Goal: Task Accomplishment & Management: Complete application form

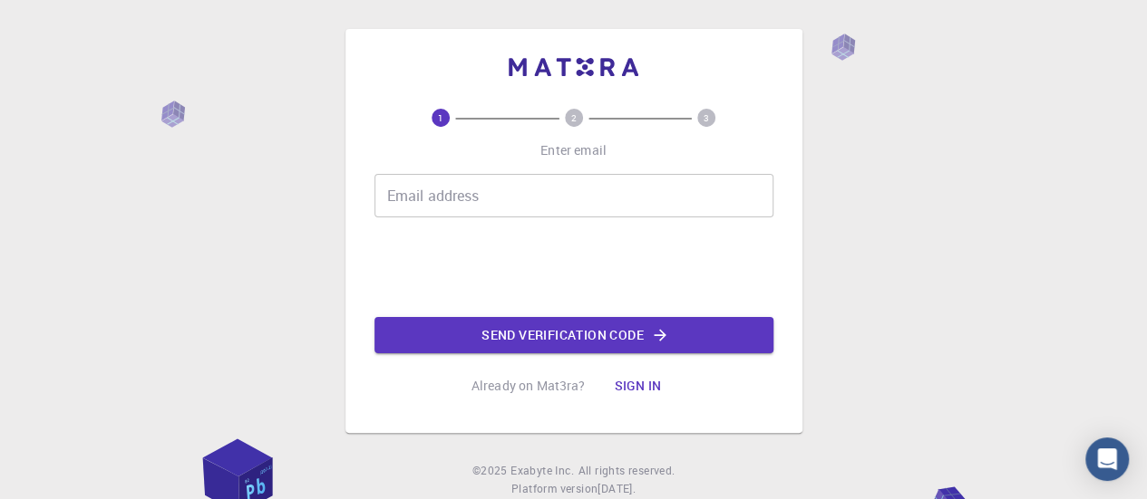
click at [433, 199] on input "Email address" at bounding box center [573, 196] width 399 height 44
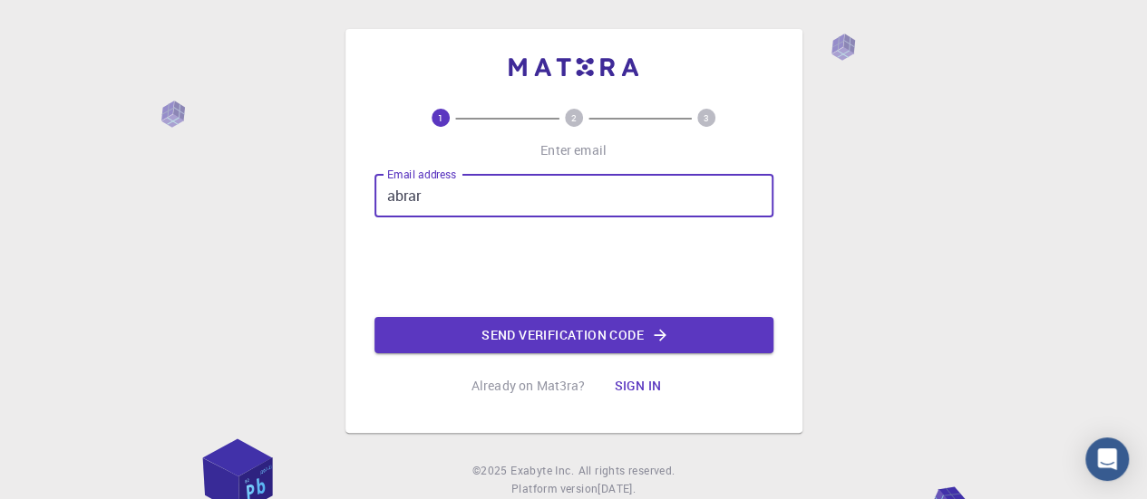
type input "abrarbangash176@hotmail.com"
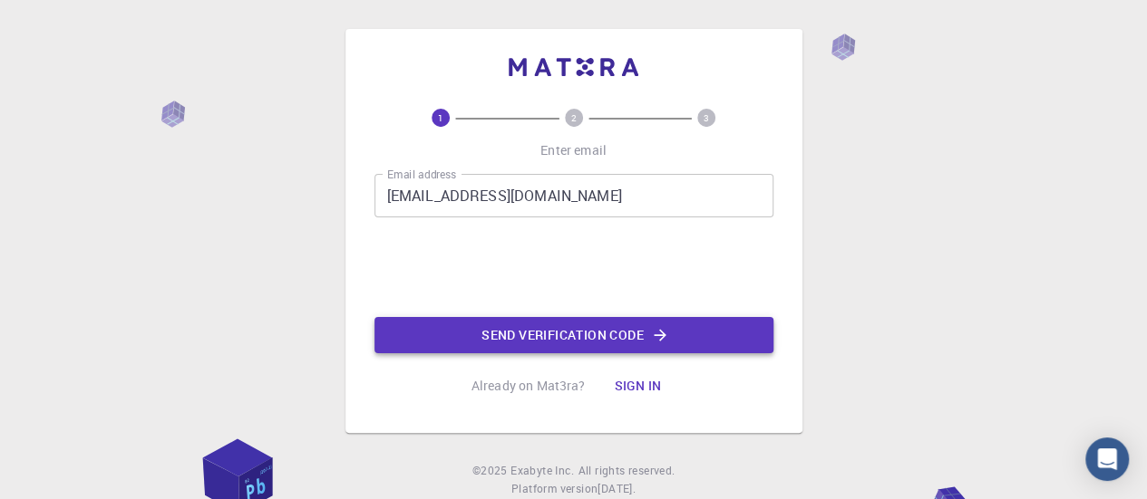
click at [564, 338] on button "Send verification code" at bounding box center [573, 335] width 399 height 36
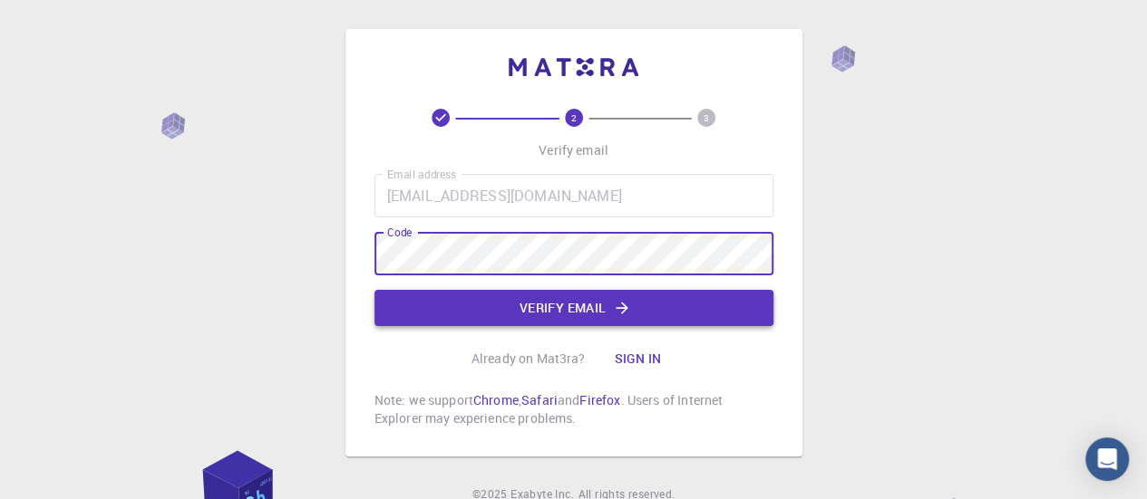
click at [578, 296] on button "Verify email" at bounding box center [573, 308] width 399 height 36
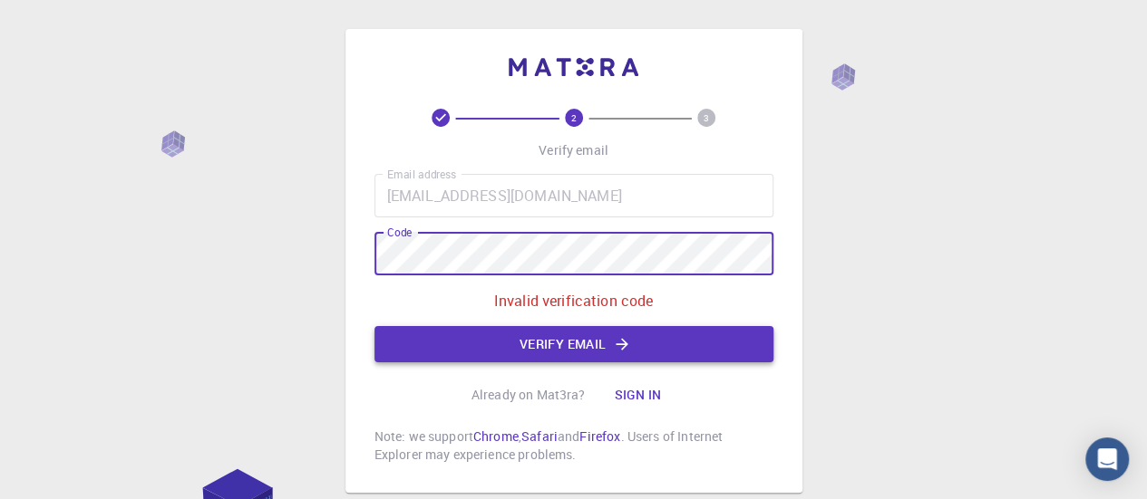
click at [582, 351] on button "Verify email" at bounding box center [573, 344] width 399 height 36
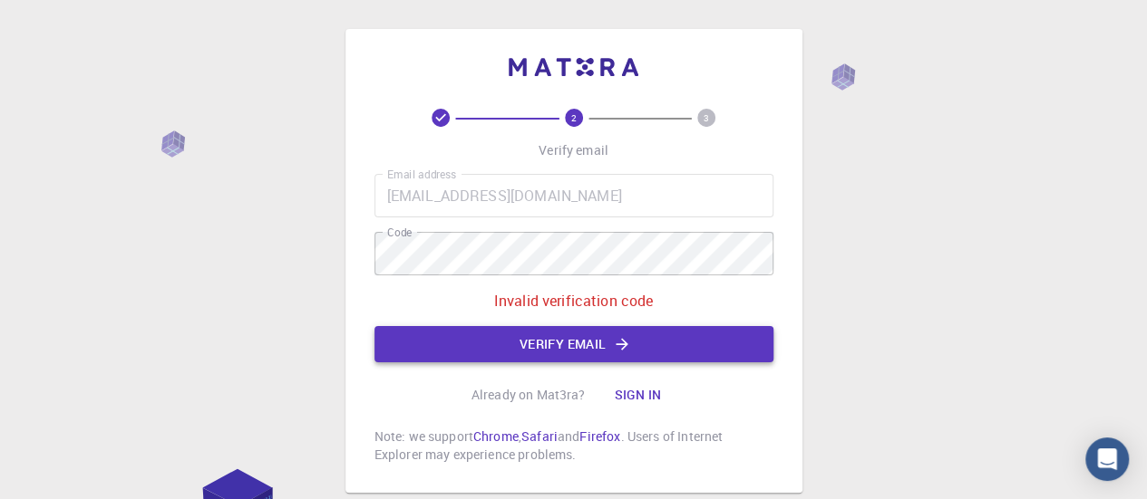
click at [576, 349] on button "Verify email" at bounding box center [573, 344] width 399 height 36
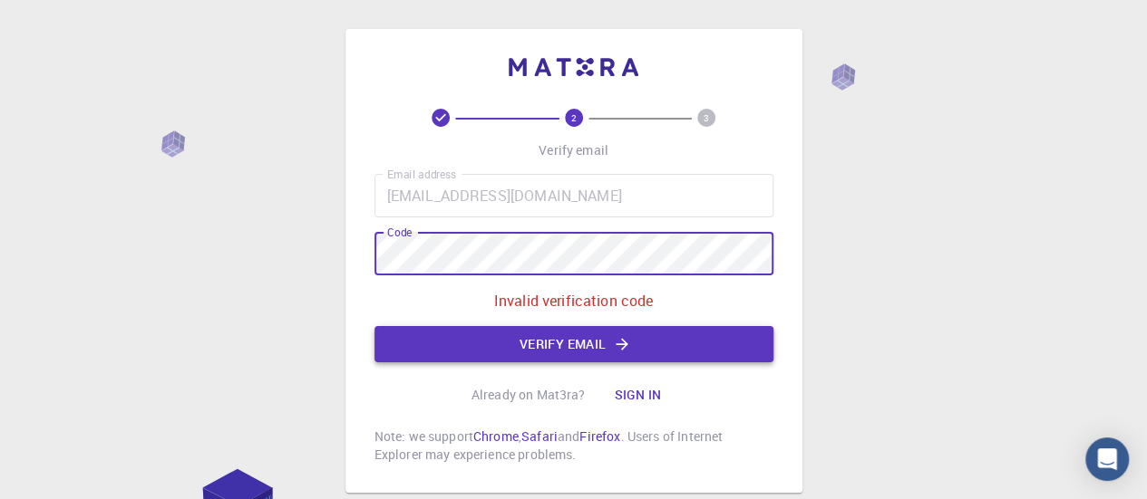
click at [557, 342] on button "Verify email" at bounding box center [573, 344] width 399 height 36
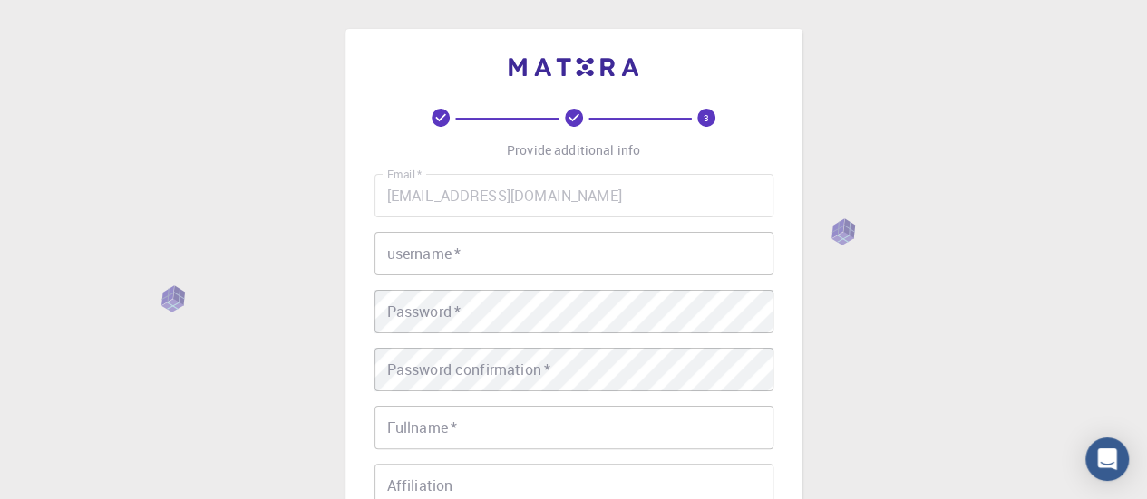
click at [541, 276] on div "Email   * abrarbangash176@hotmail.com Email   * username   * username   * Passw…" at bounding box center [573, 423] width 399 height 499
click at [531, 255] on input "username   *" at bounding box center [573, 254] width 399 height 44
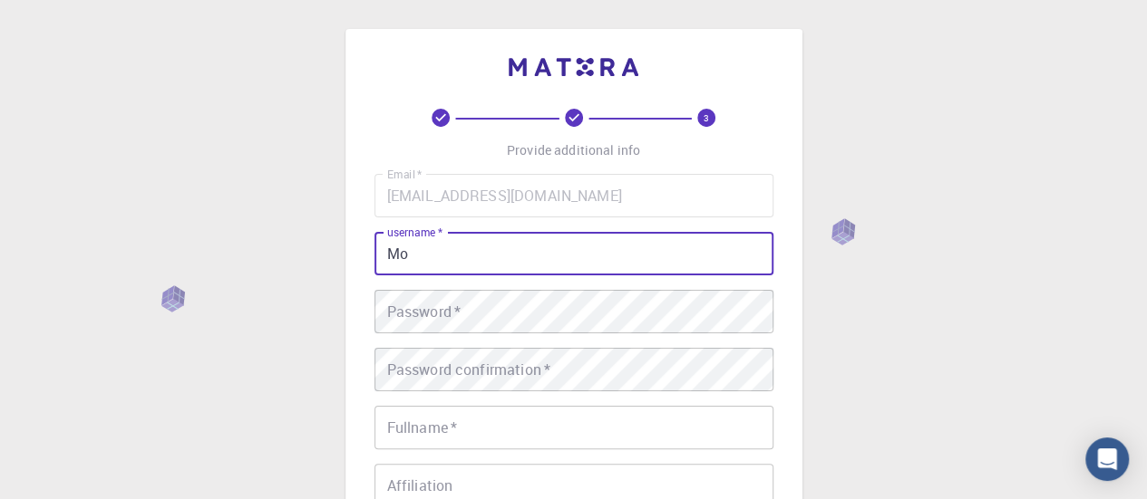
type input "M"
drag, startPoint x: 531, startPoint y: 255, endPoint x: 319, endPoint y: 237, distance: 212.9
click at [319, 237] on div "3 Provide additional info Email   * abrarbangash176@hotmail.com Email   * usern…" at bounding box center [573, 461] width 1147 height 923
type input "a"
type input "abrar.hussain"
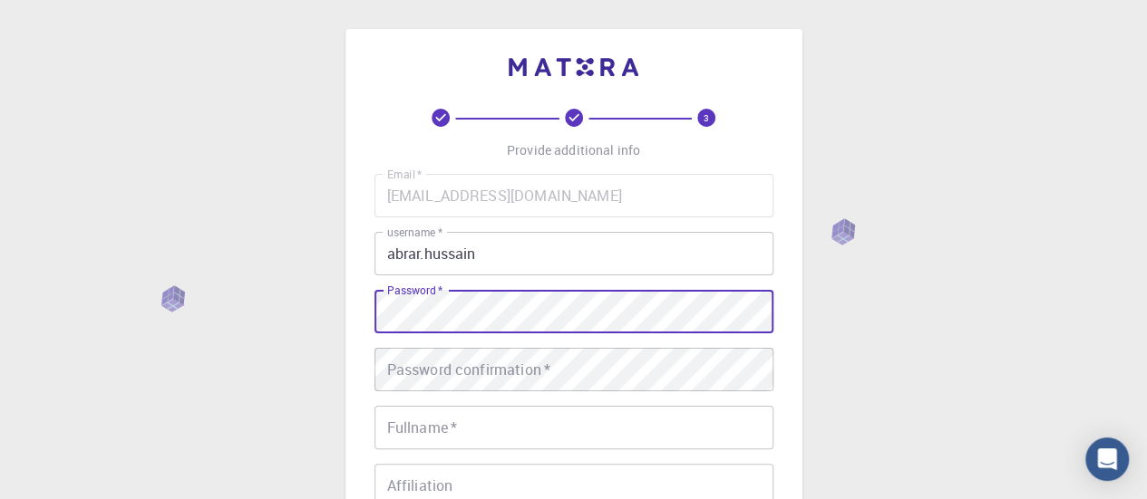
click at [460, 364] on div "Password confirmation   * Password confirmation   *" at bounding box center [573, 370] width 399 height 44
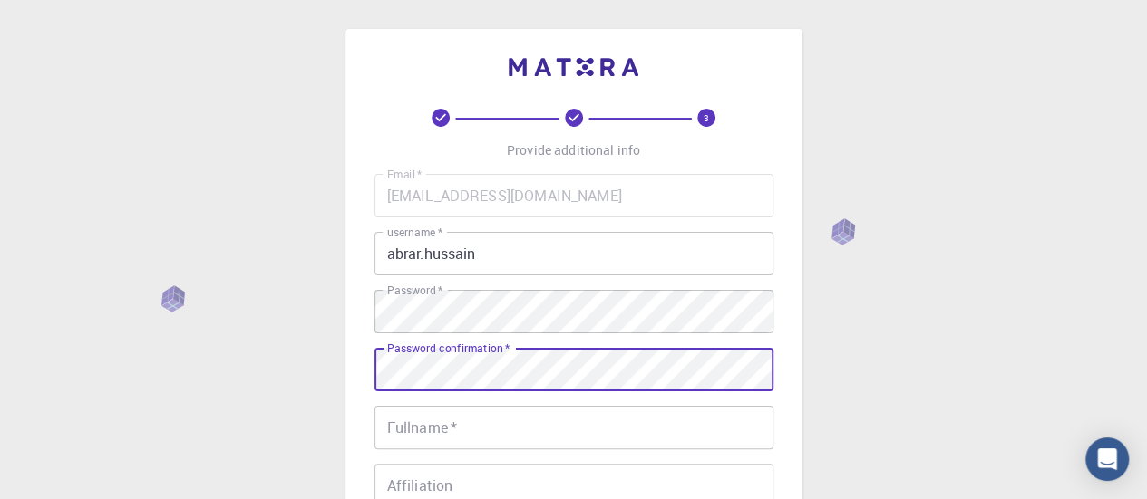
click at [470, 424] on input "Fullname   *" at bounding box center [573, 428] width 399 height 44
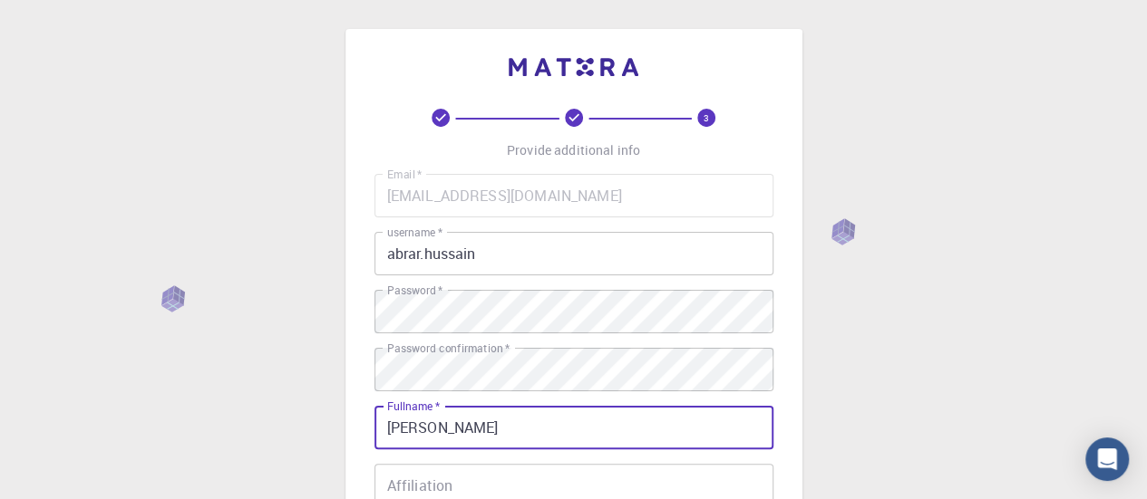
type input "[PERSON_NAME]"
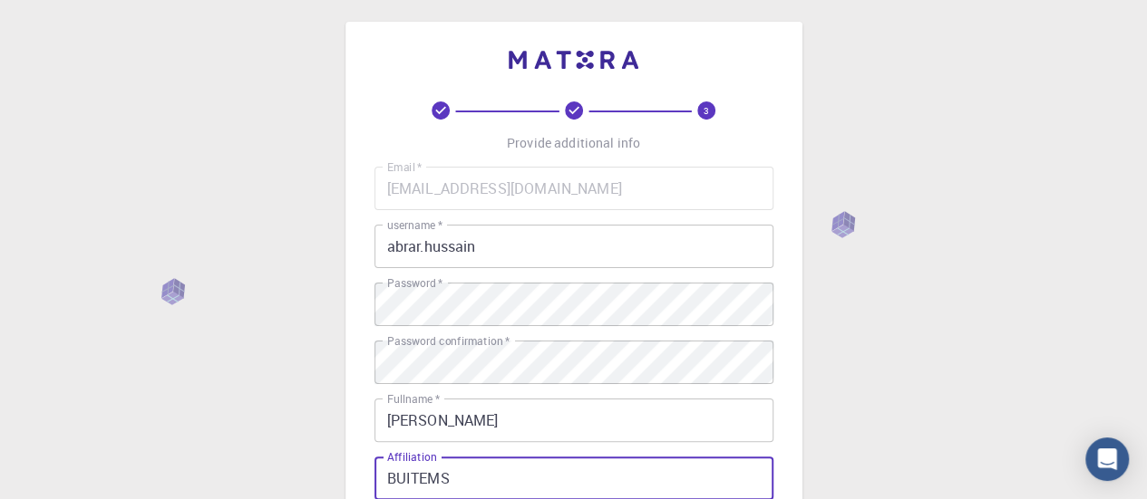
type input "BUITEMS"
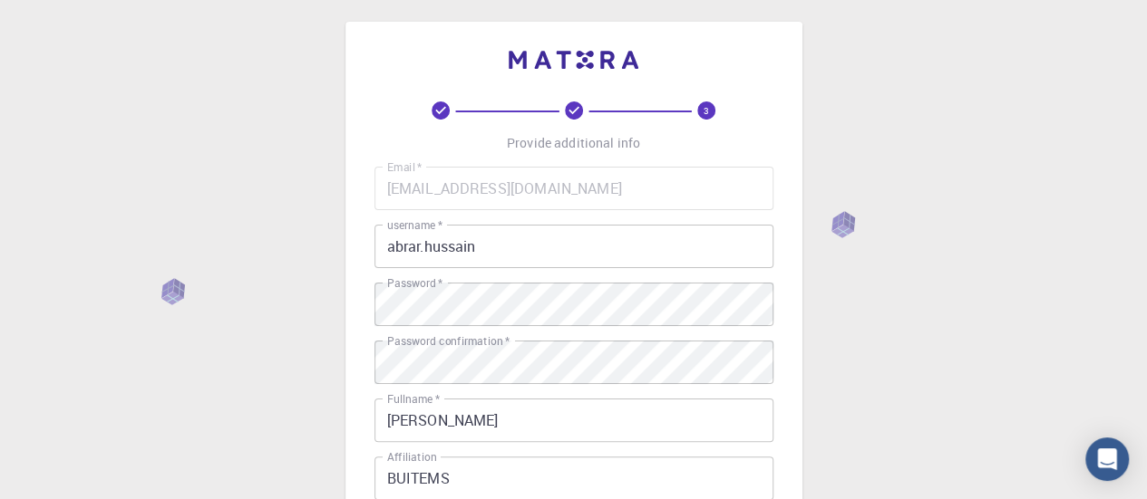
click at [1146, 237] on div "3 Provide additional info Email   * abrarbangash176@hotmail.com Email   * usern…" at bounding box center [573, 454] width 1147 height 923
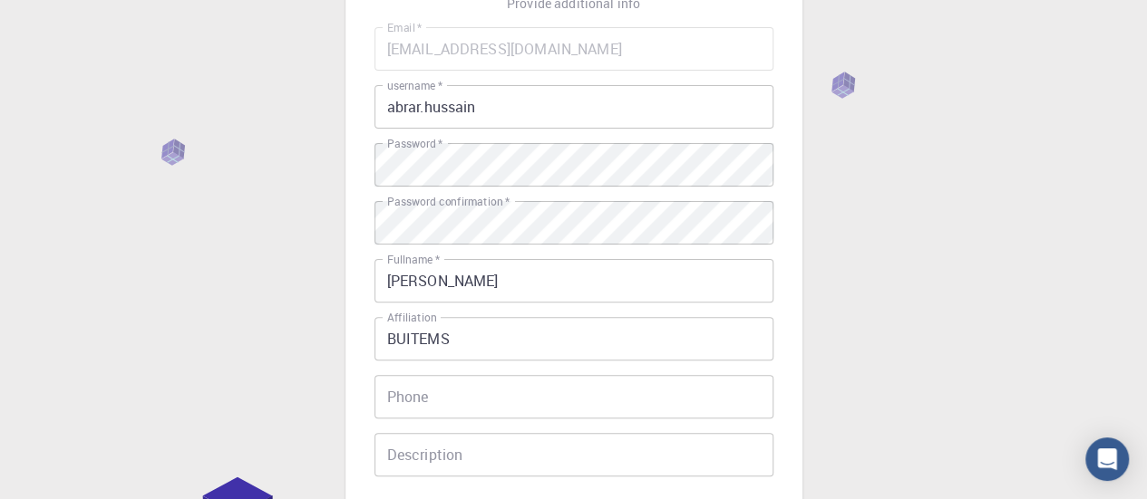
scroll to position [150, 0]
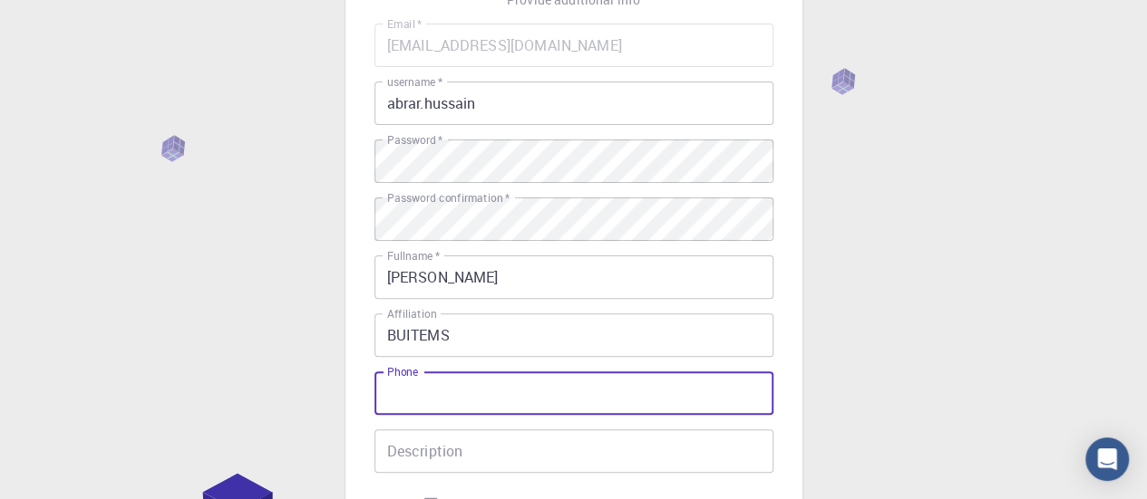
click at [575, 392] on input "Phone" at bounding box center [573, 394] width 399 height 44
type input "03218011571"
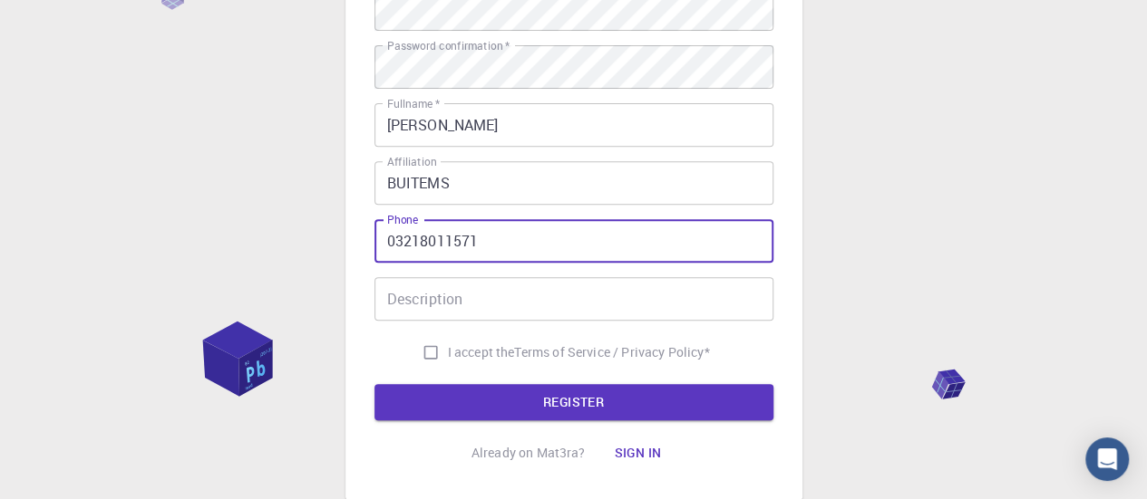
scroll to position [309, 0]
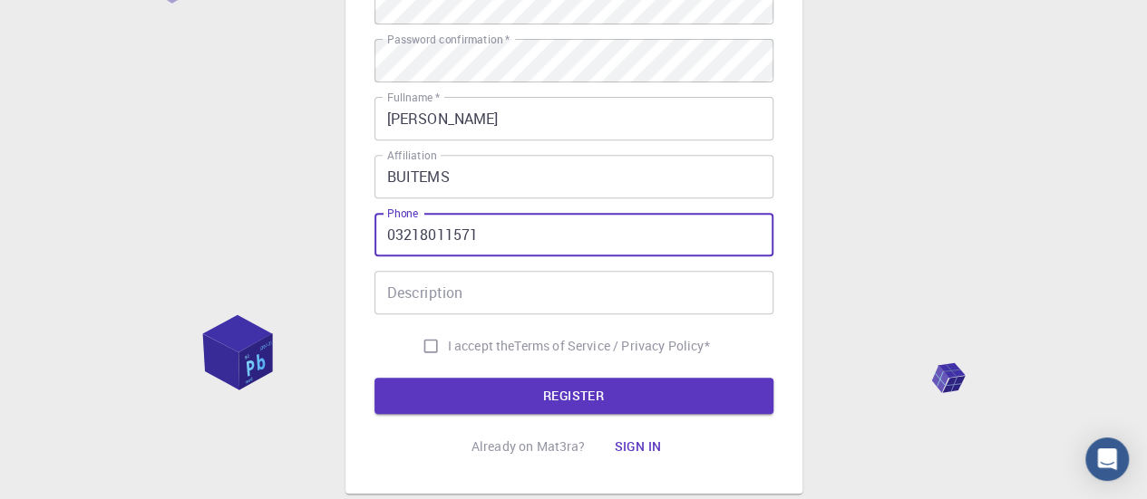
click at [424, 300] on input "Description" at bounding box center [573, 293] width 399 height 44
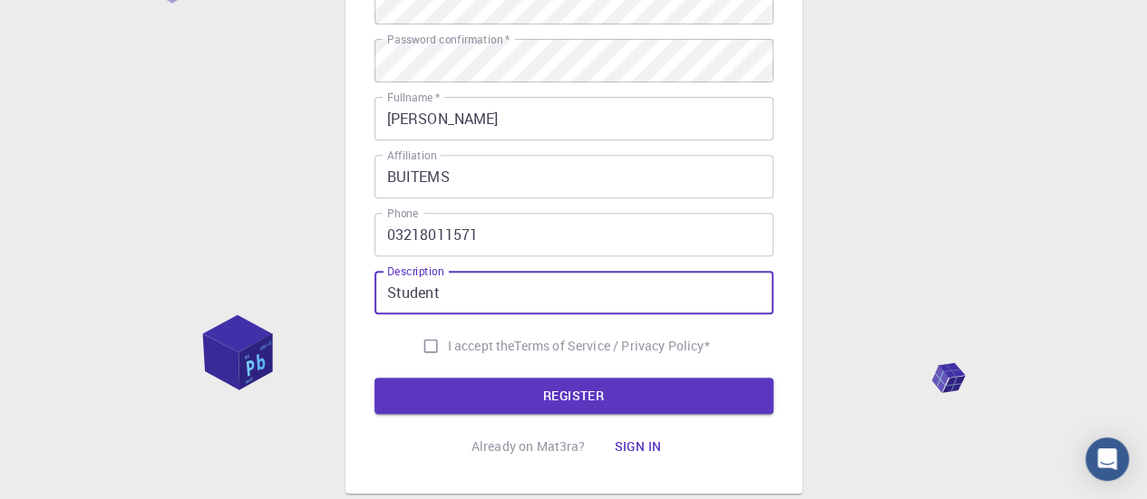
type input "Student"
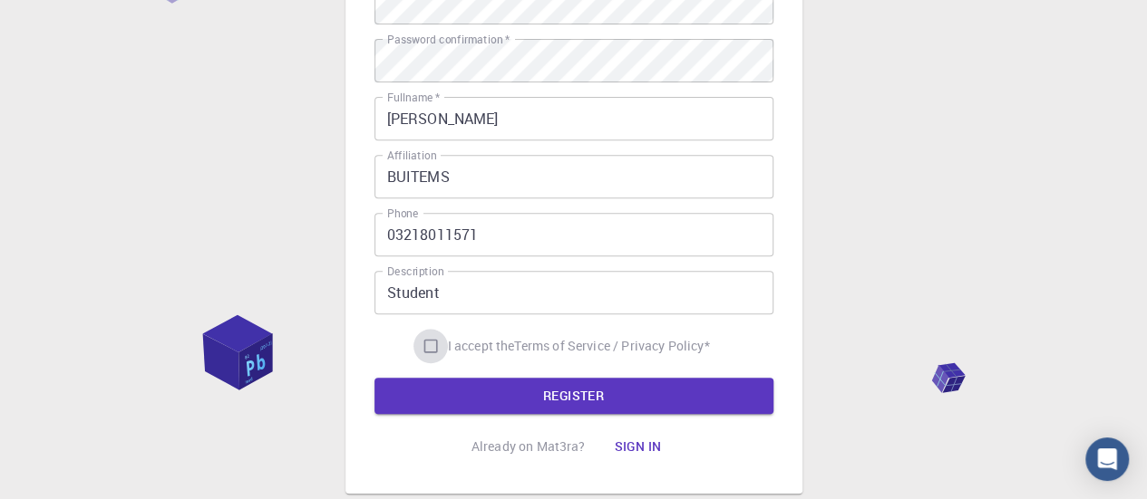
click at [423, 336] on input "I accept the Terms of Service / Privacy Policy *" at bounding box center [430, 346] width 34 height 34
click at [509, 395] on button "REGISTER" at bounding box center [573, 396] width 399 height 36
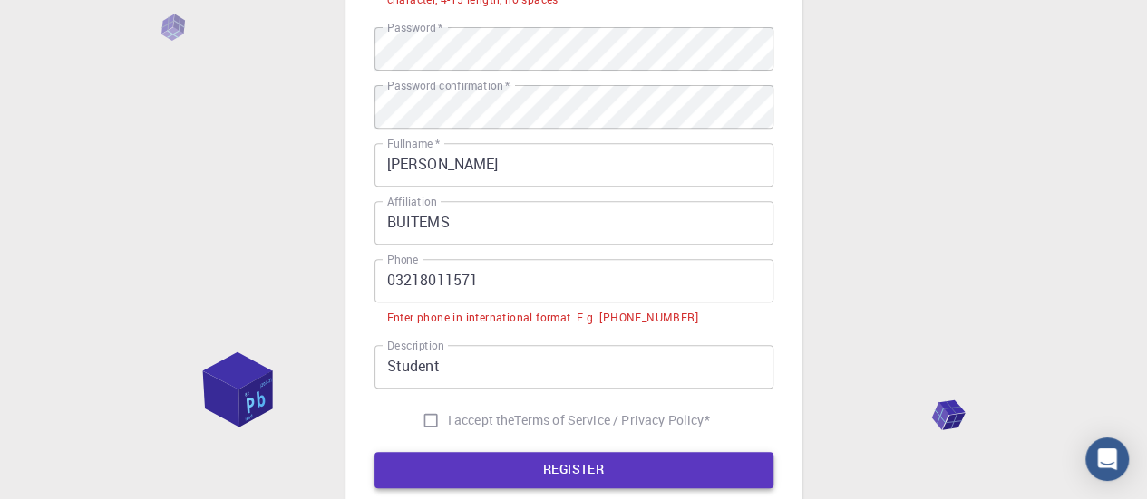
scroll to position [355, 0]
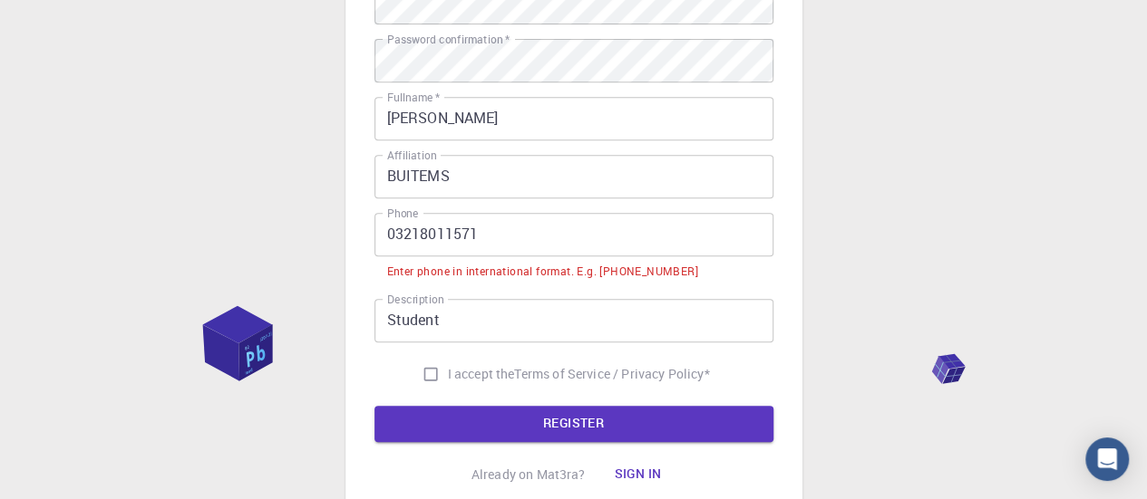
click at [423, 380] on input "I accept the Terms of Service / Privacy Policy *" at bounding box center [430, 374] width 34 height 34
checkbox input "true"
click at [387, 234] on input "03218011571" at bounding box center [573, 235] width 399 height 44
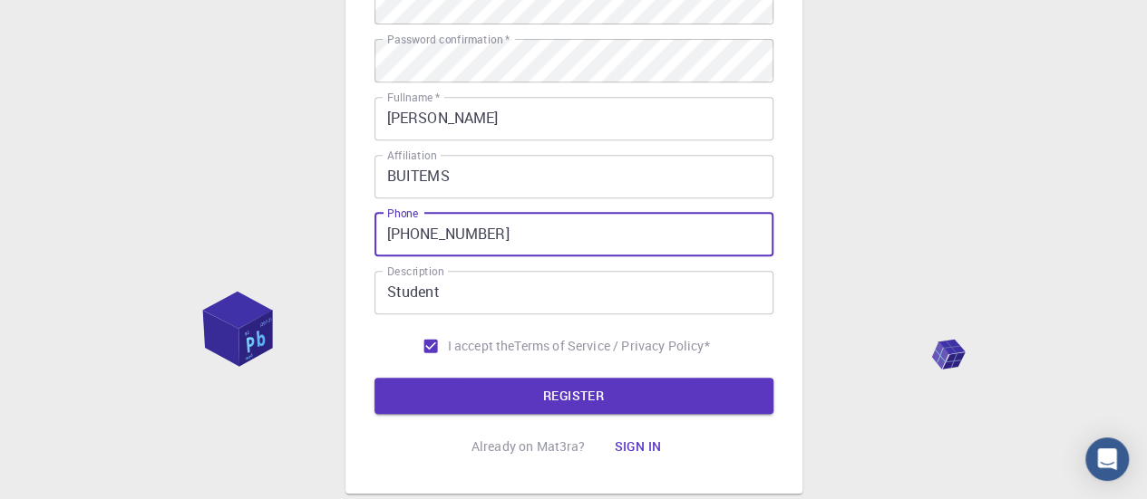
click at [420, 238] on input "+9203218011571" at bounding box center [573, 235] width 399 height 44
type input "+923218011571"
click at [594, 398] on button "REGISTER" at bounding box center [573, 396] width 399 height 36
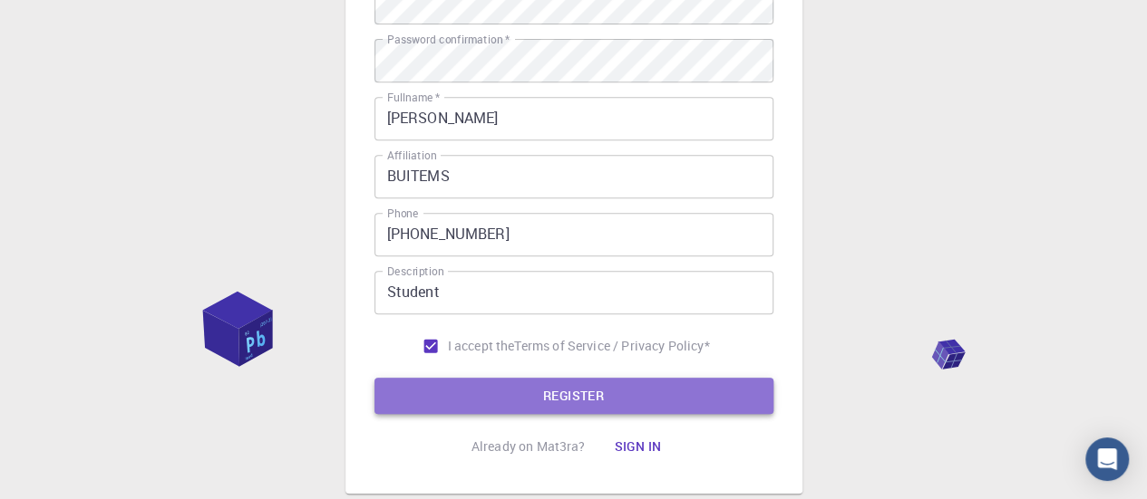
click at [582, 389] on button "REGISTER" at bounding box center [573, 396] width 399 height 36
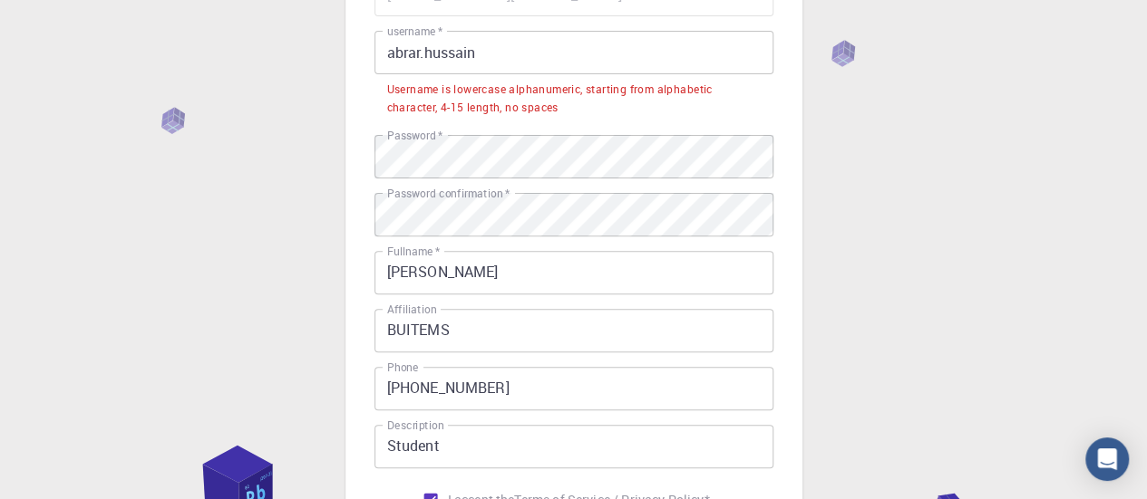
scroll to position [171, 0]
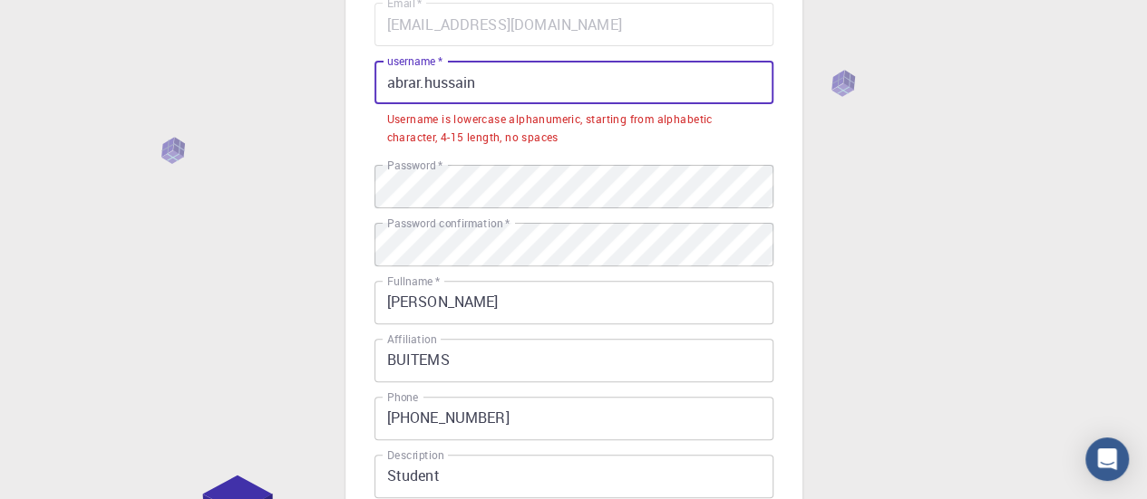
drag, startPoint x: 497, startPoint y: 86, endPoint x: 451, endPoint y: 81, distance: 45.6
click at [451, 81] on input "abrar.hussain" at bounding box center [573, 83] width 399 height 44
click at [422, 83] on input "abrar.hussain" at bounding box center [573, 83] width 399 height 44
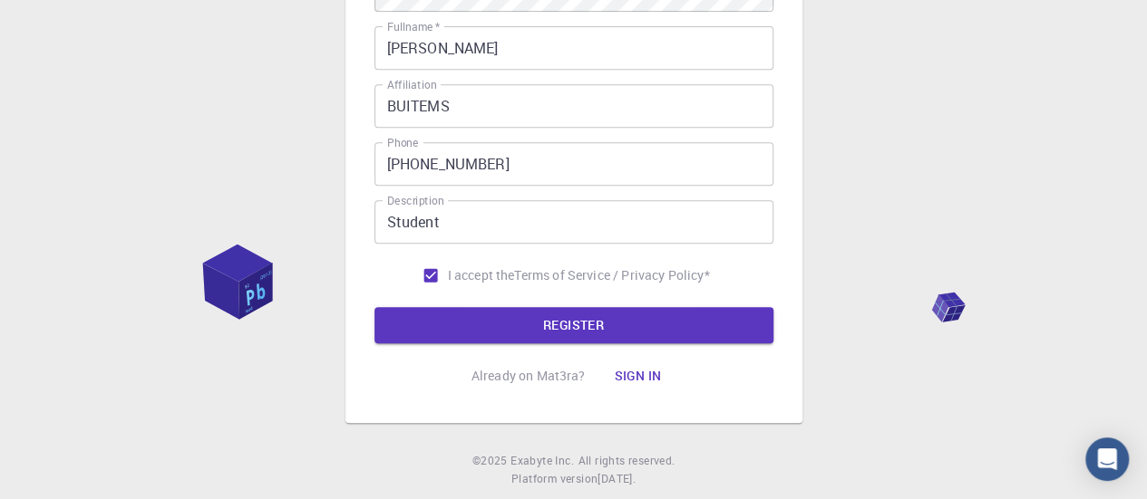
scroll to position [391, 0]
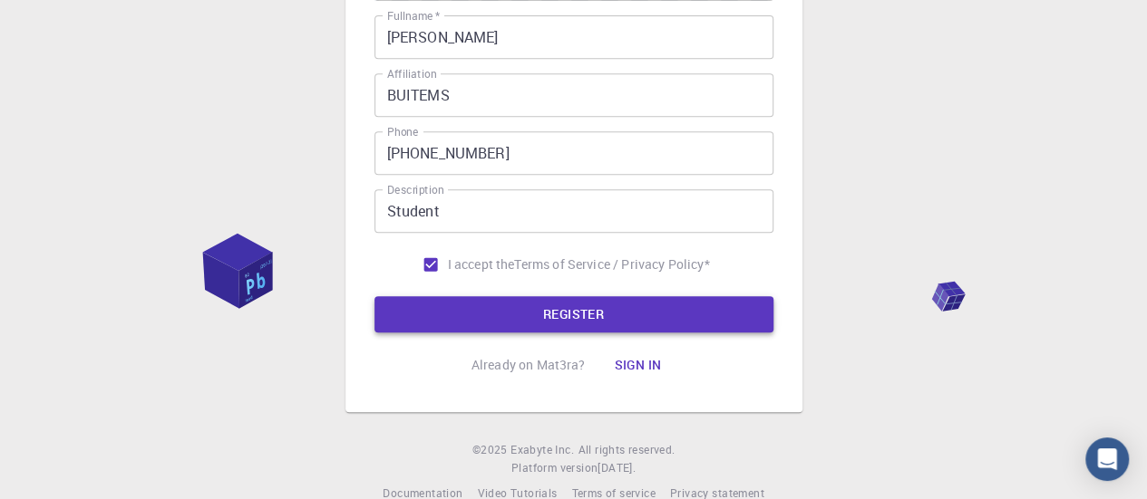
type input "abrarhussain"
click at [584, 297] on button "REGISTER" at bounding box center [573, 314] width 399 height 36
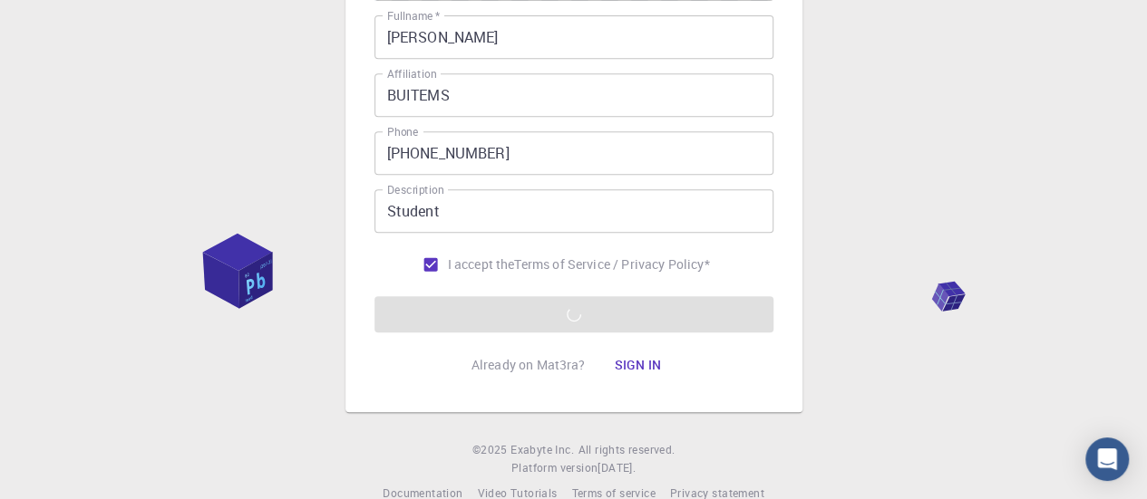
click at [584, 307] on form "Email   * abrarbangash176@hotmail.com Email   * username   * abrarhussain usern…" at bounding box center [573, 57] width 399 height 549
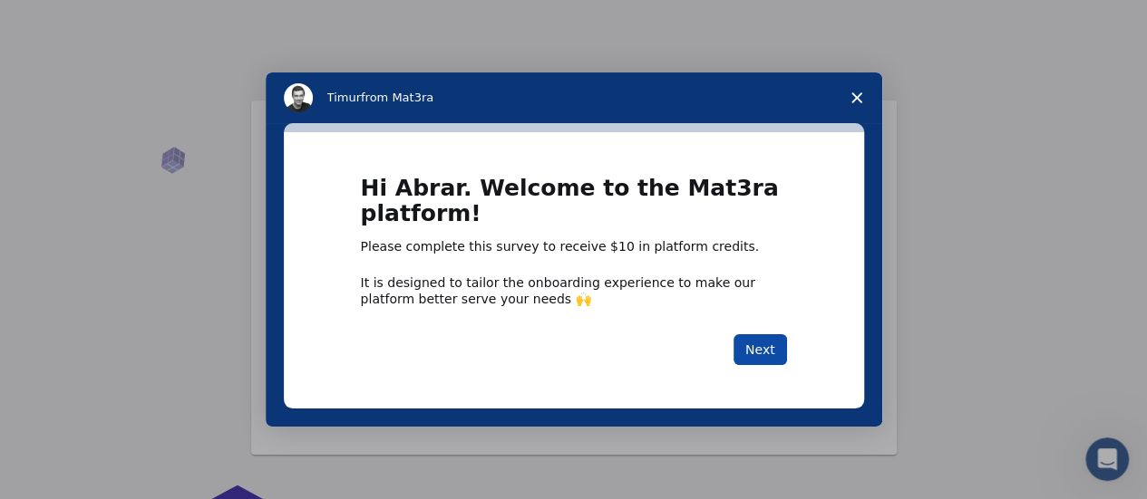
click at [757, 344] on button "Next" at bounding box center [759, 349] width 53 height 31
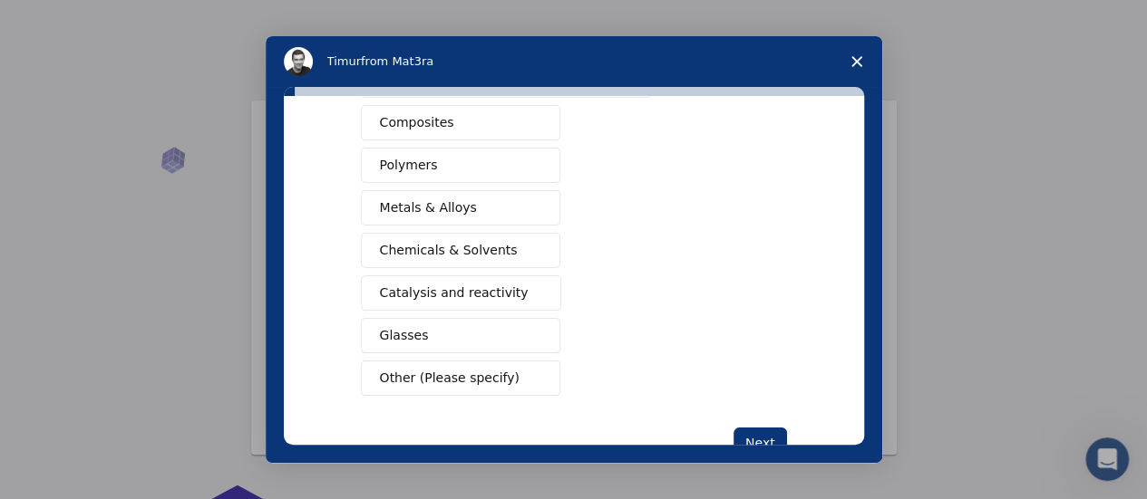
scroll to position [342, 0]
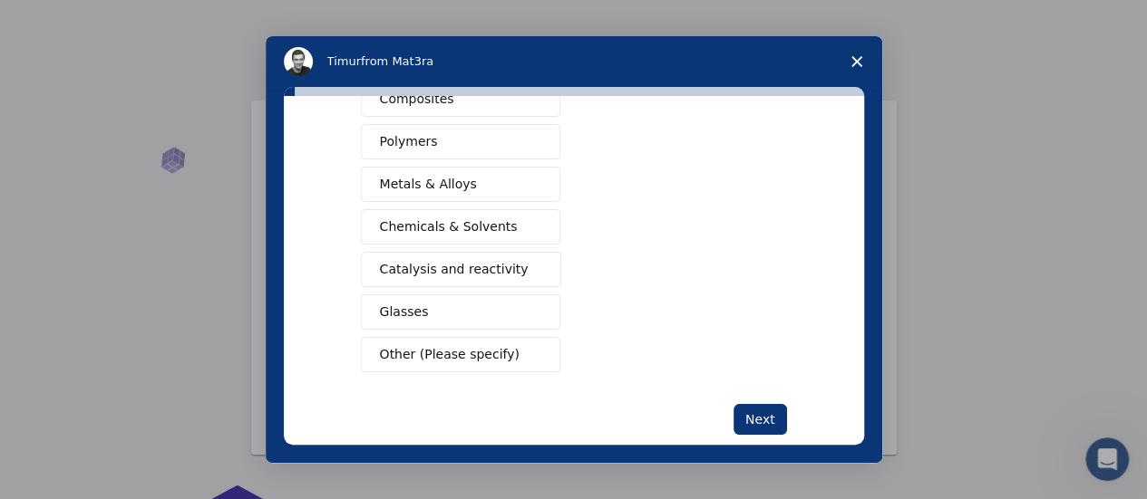
click at [444, 354] on span "Other (Please specify)" at bounding box center [450, 354] width 140 height 19
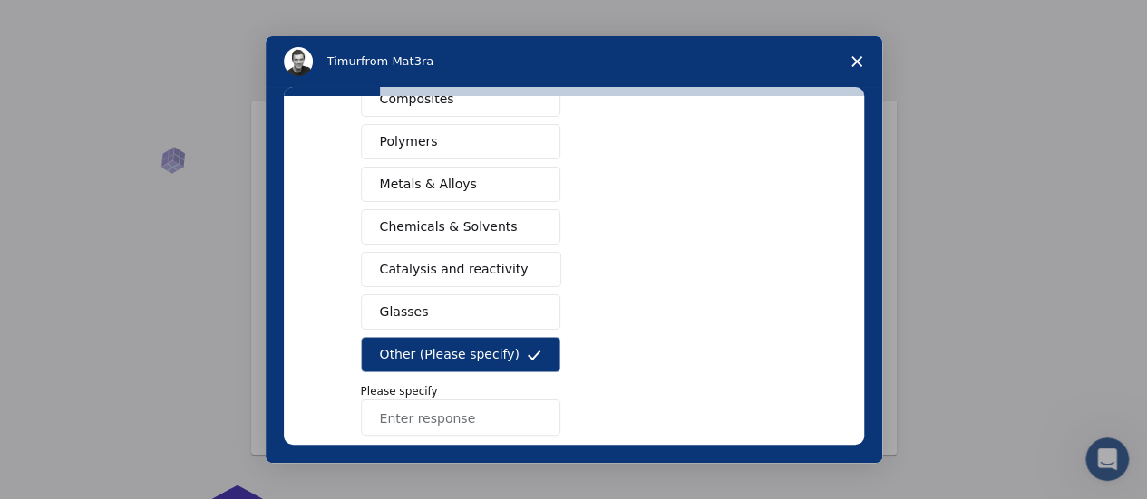
click at [441, 409] on input "Enter response" at bounding box center [460, 418] width 199 height 36
click at [441, 409] on input "Enz" at bounding box center [460, 418] width 199 height 36
type input "Enzyme"
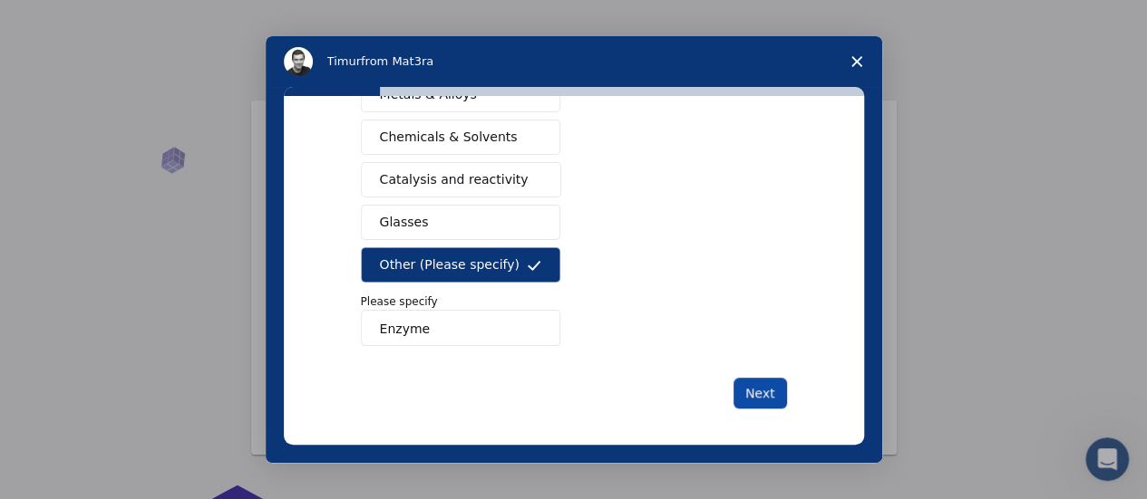
click at [761, 392] on button "Next" at bounding box center [759, 393] width 53 height 31
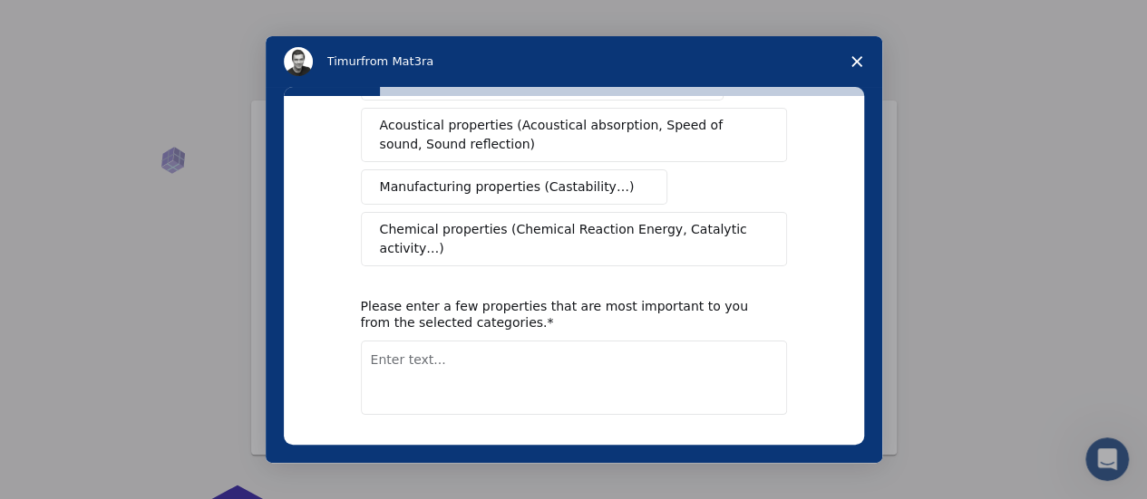
scroll to position [0, 0]
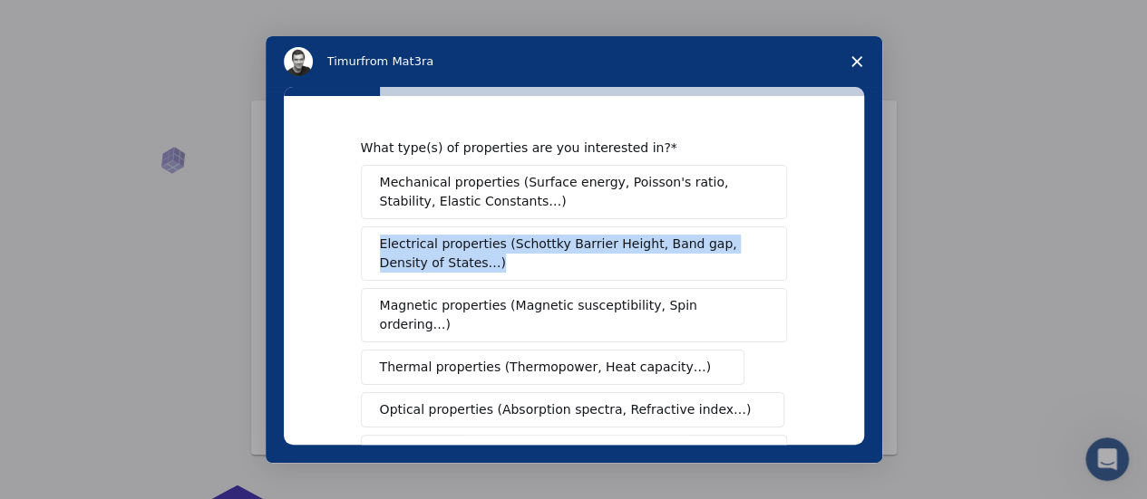
drag, startPoint x: 864, startPoint y: 218, endPoint x: 863, endPoint y: 234, distance: 15.4
click at [863, 234] on div "What type(s) of properties are you interested in? Mechanical properties (Surfac…" at bounding box center [574, 275] width 616 height 376
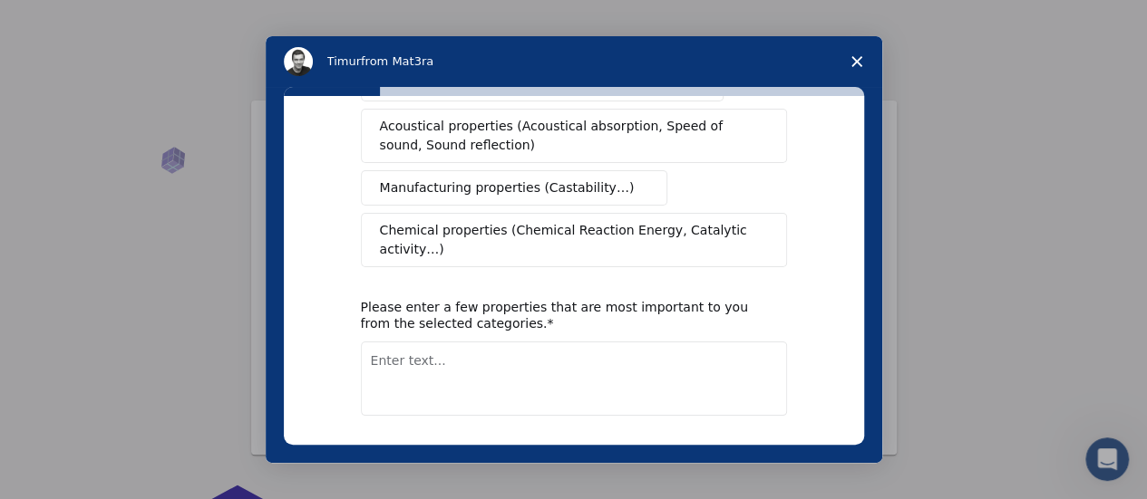
scroll to position [433, 0]
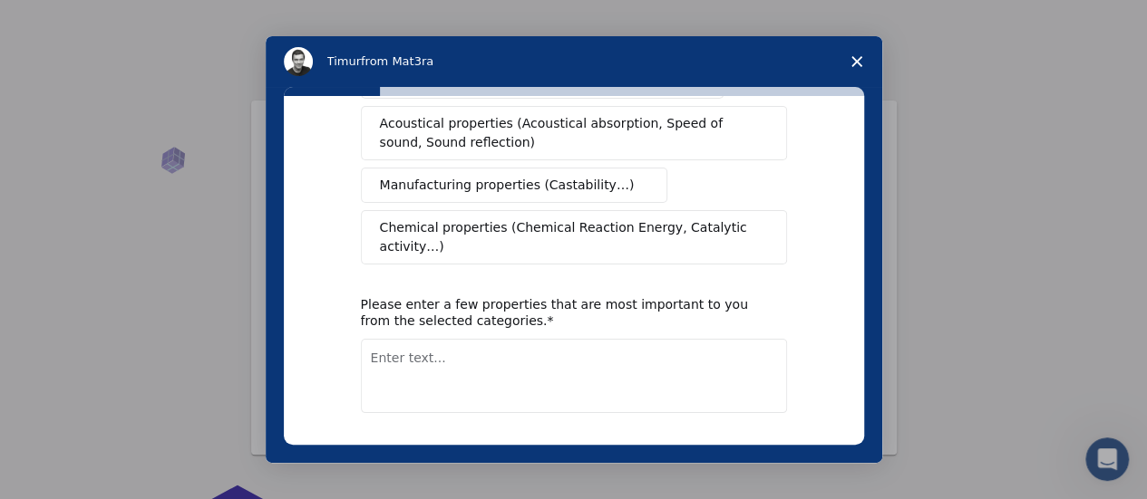
click at [491, 341] on textarea "Enter text..." at bounding box center [574, 376] width 426 height 74
click at [488, 340] on textarea "Quantum Biolgical P" at bounding box center [574, 376] width 426 height 74
type textarea "Quantum Biological Properties."
click at [761, 445] on button "Next" at bounding box center [759, 460] width 53 height 31
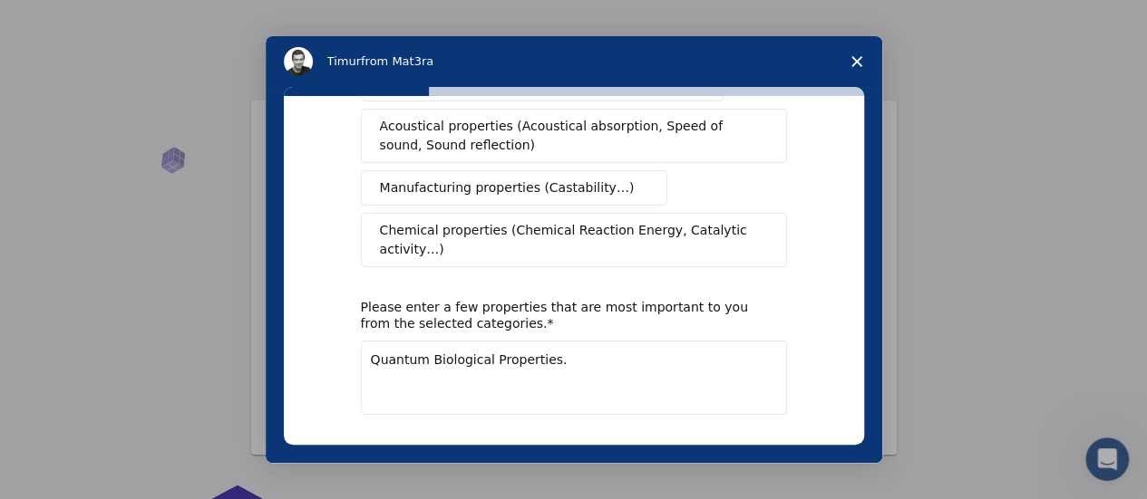
scroll to position [453, 0]
click at [573, 340] on textarea "Quantum Biological Properties." at bounding box center [574, 377] width 426 height 74
click at [740, 446] on button "Next" at bounding box center [759, 461] width 53 height 31
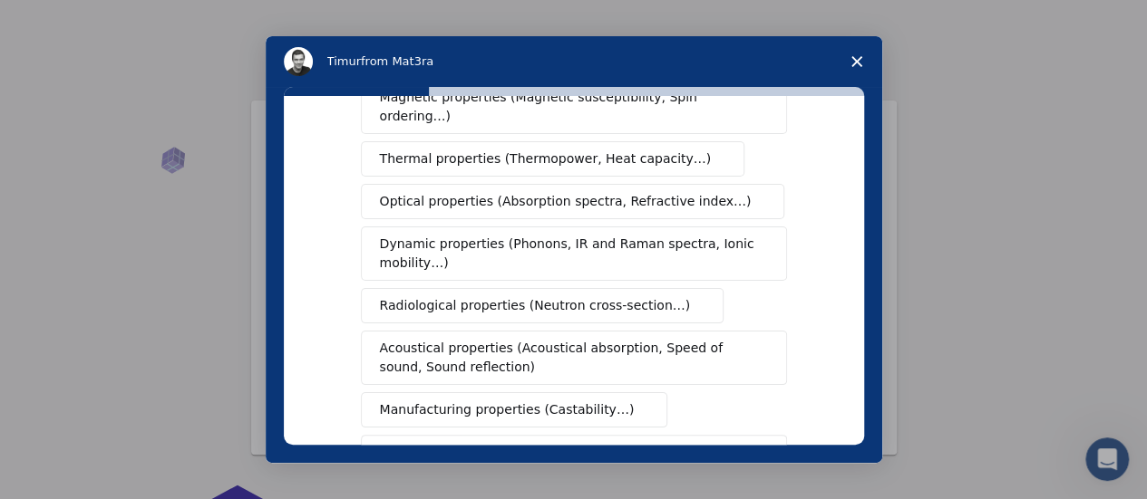
drag, startPoint x: 865, startPoint y: 304, endPoint x: 873, endPoint y: 357, distance: 54.1
click at [873, 357] on div "What type(s) of properties are you interested in? This is a required response M…" at bounding box center [574, 275] width 616 height 376
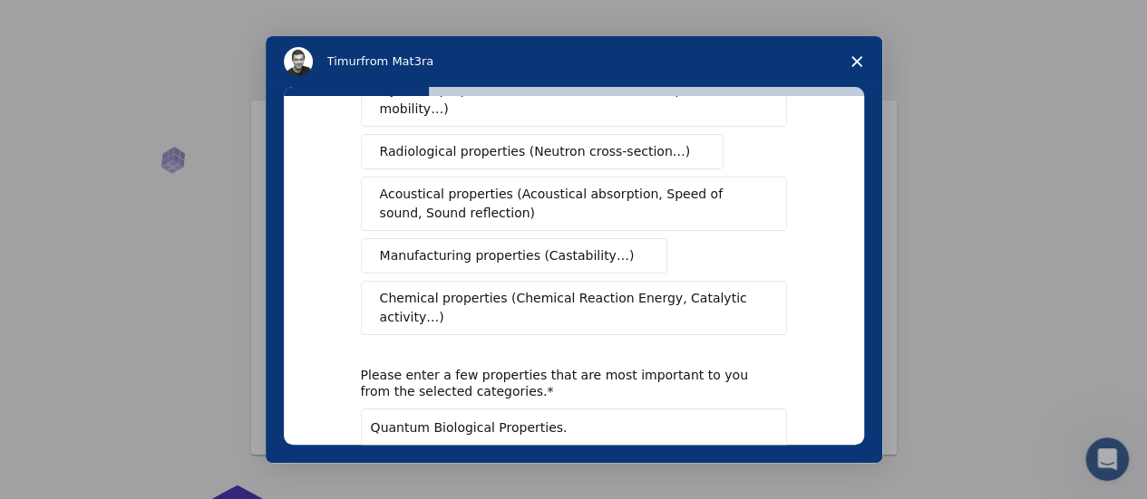
scroll to position [389, 0]
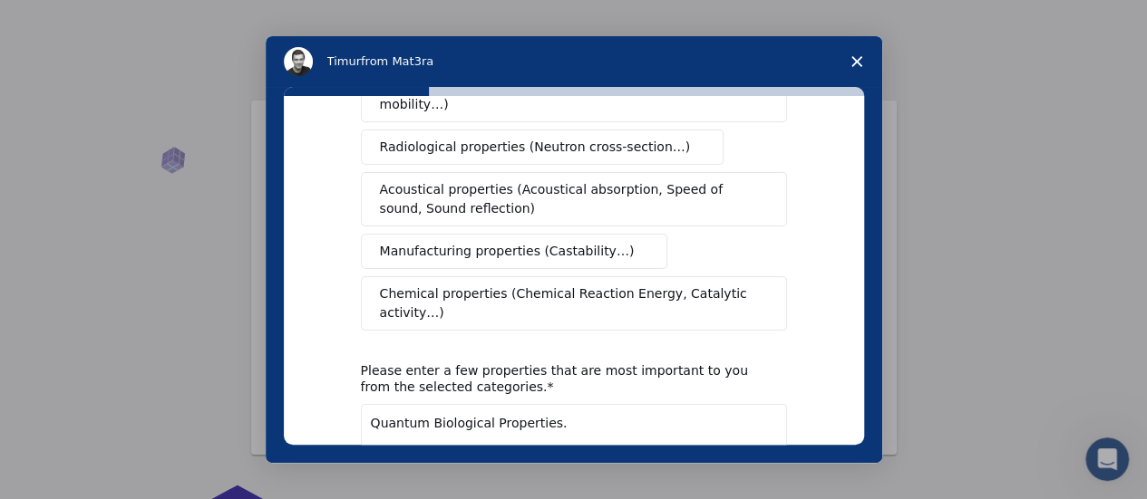
click at [692, 280] on button "Chemical properties (Chemical Reaction Energy, Catalytic activity…)" at bounding box center [574, 303] width 426 height 54
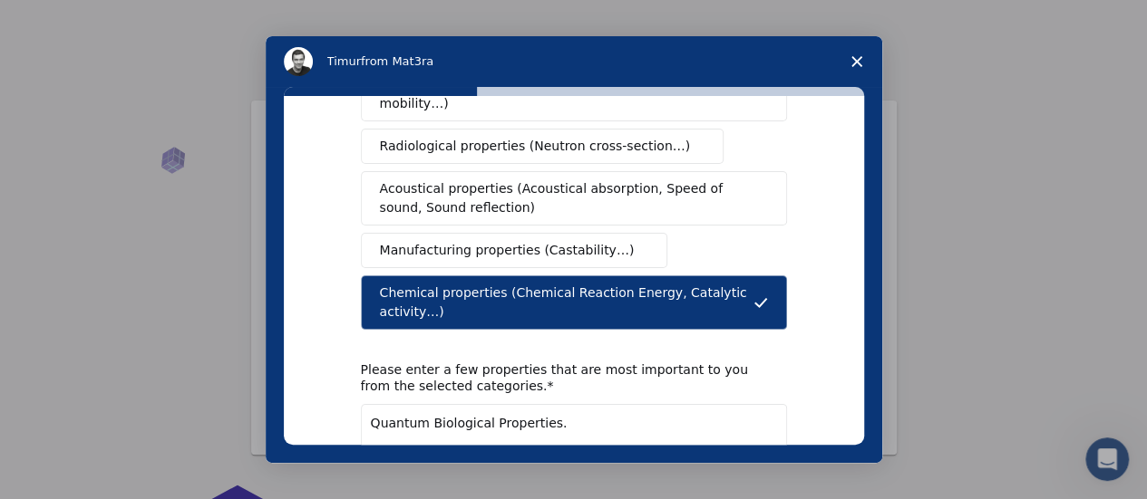
scroll to position [462, 0]
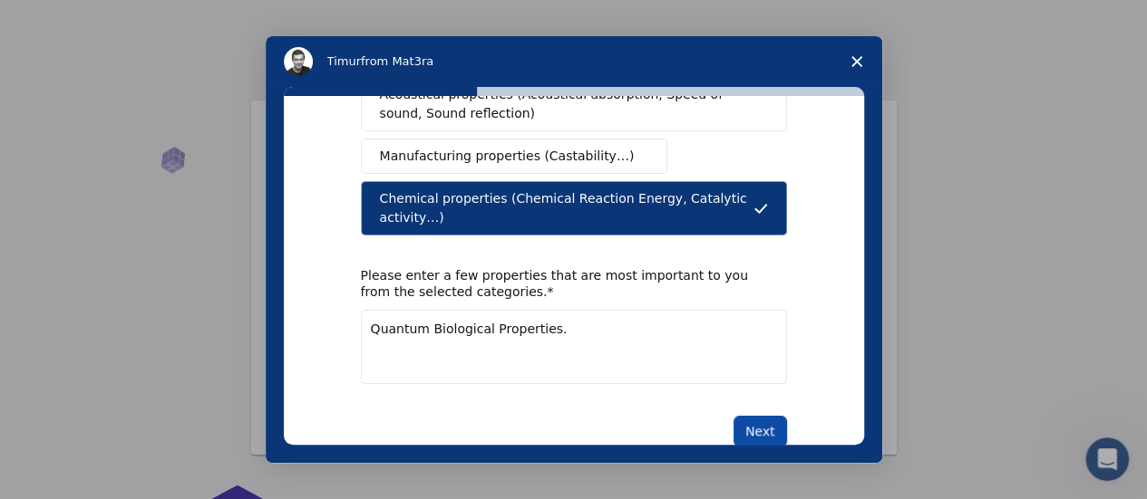
click at [751, 416] on button "Next" at bounding box center [759, 431] width 53 height 31
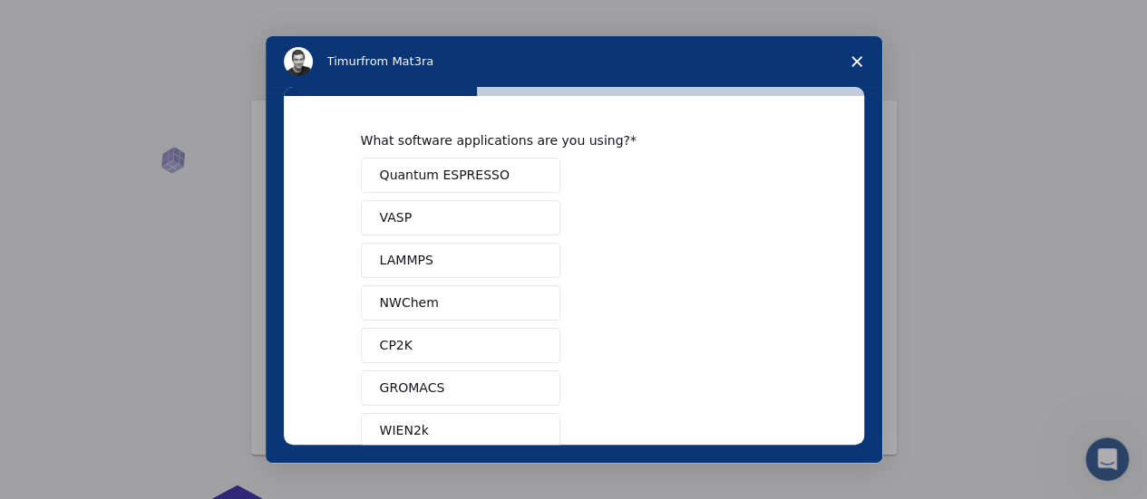
scroll to position [0, 0]
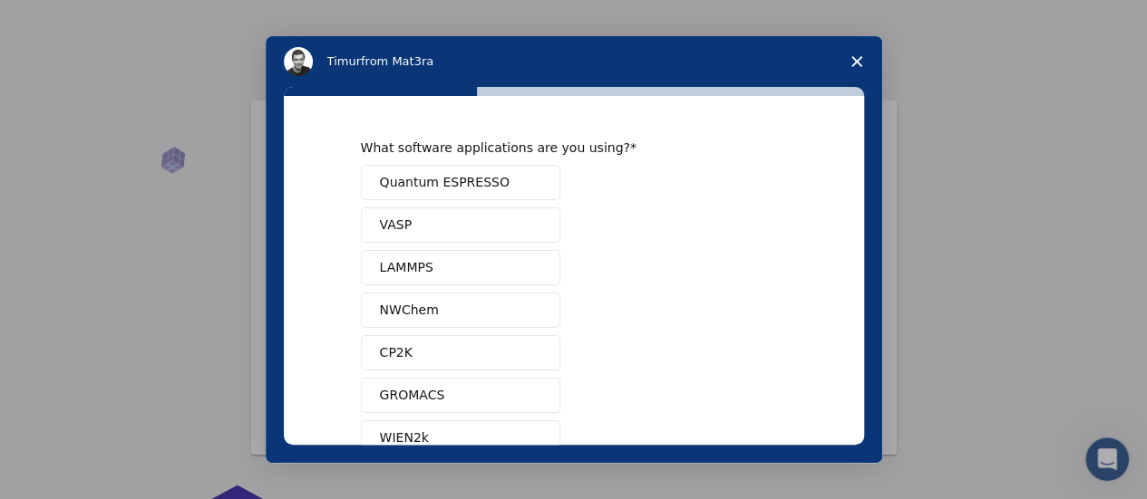
click at [457, 182] on span "Quantum ESPRESSO" at bounding box center [445, 182] width 130 height 19
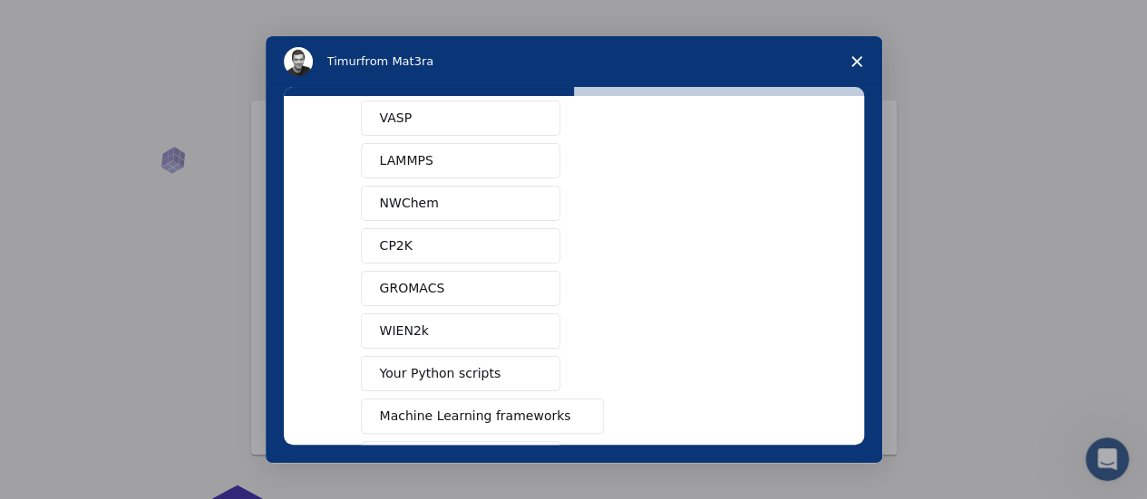
scroll to position [238, 0]
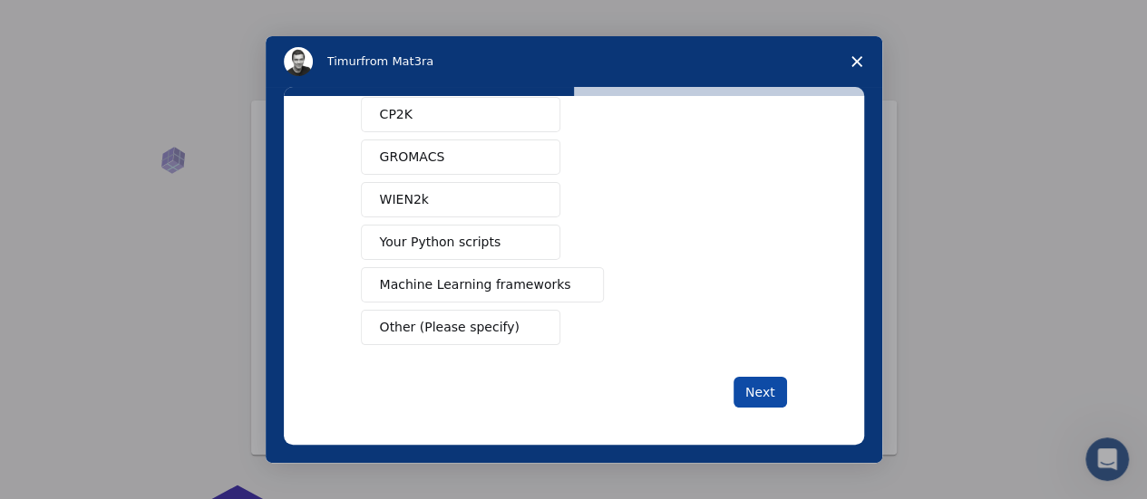
click at [760, 389] on button "Next" at bounding box center [759, 392] width 53 height 31
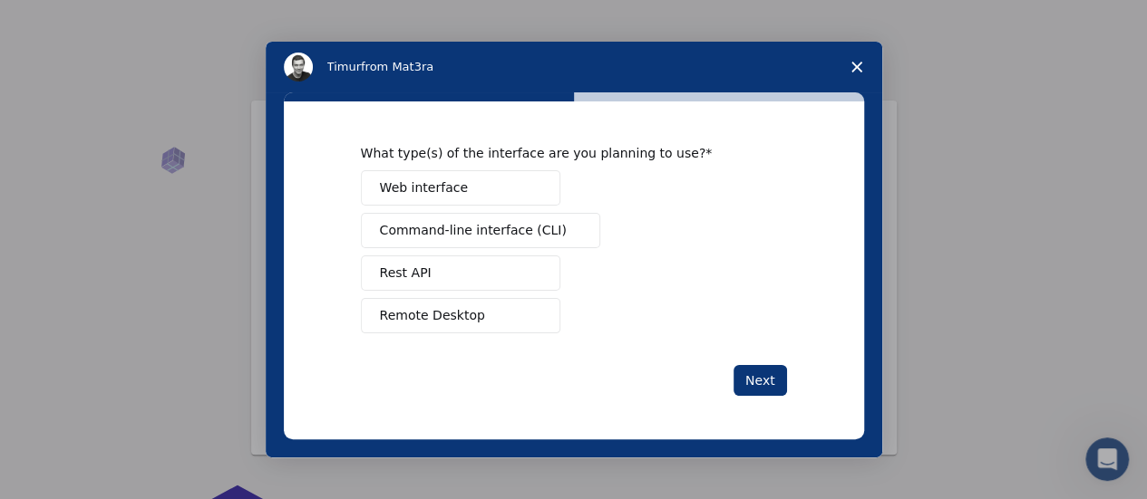
scroll to position [0, 0]
click at [497, 184] on button "Web interface" at bounding box center [460, 187] width 199 height 35
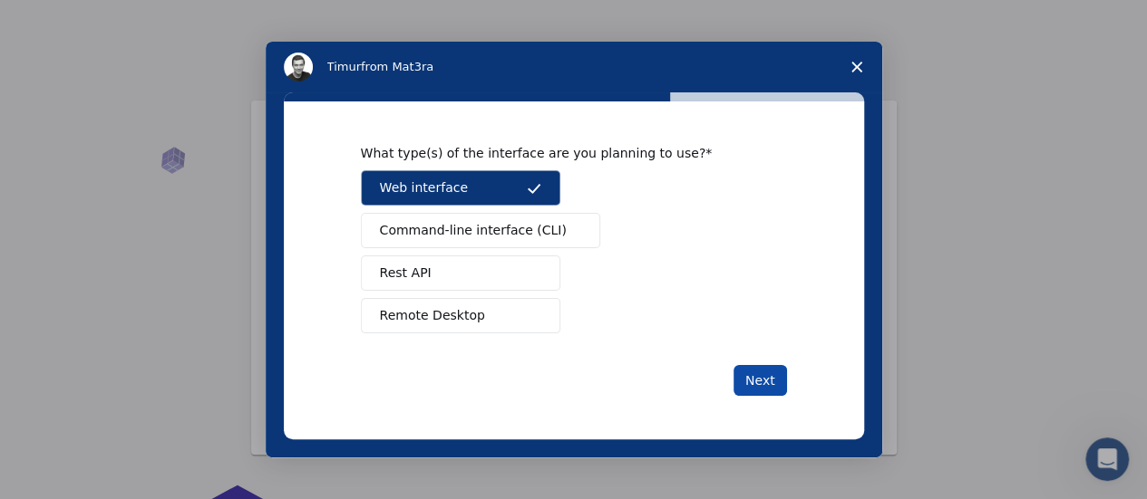
click at [758, 387] on button "Next" at bounding box center [759, 380] width 53 height 31
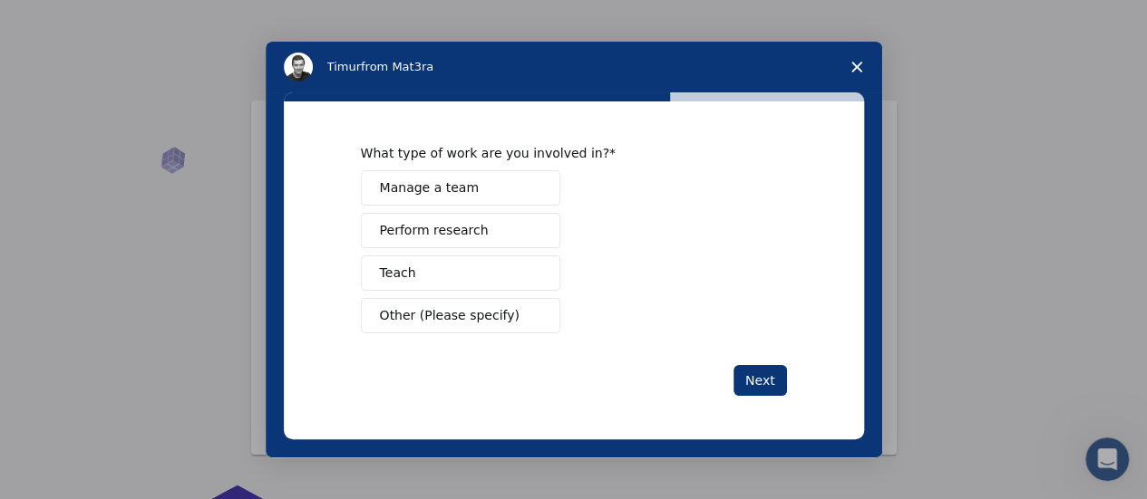
click at [758, 387] on button "Next" at bounding box center [759, 380] width 53 height 31
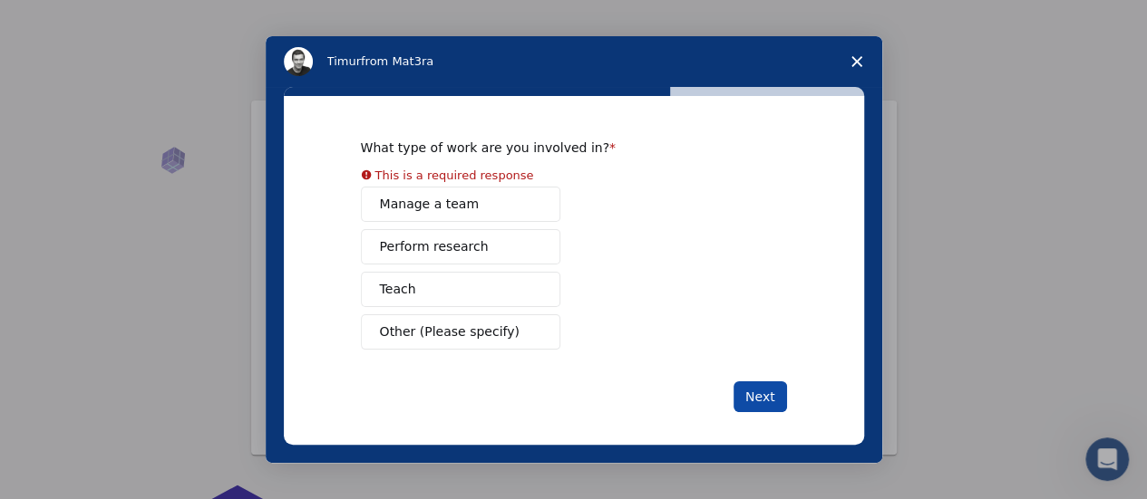
click at [758, 387] on button "Next" at bounding box center [759, 397] width 53 height 31
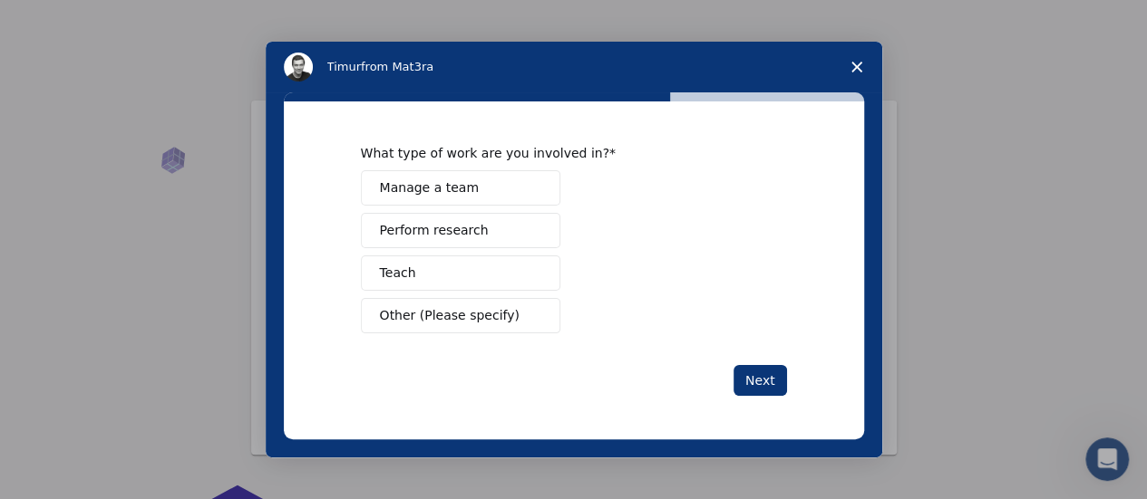
click at [467, 289] on button "Teach" at bounding box center [460, 273] width 199 height 35
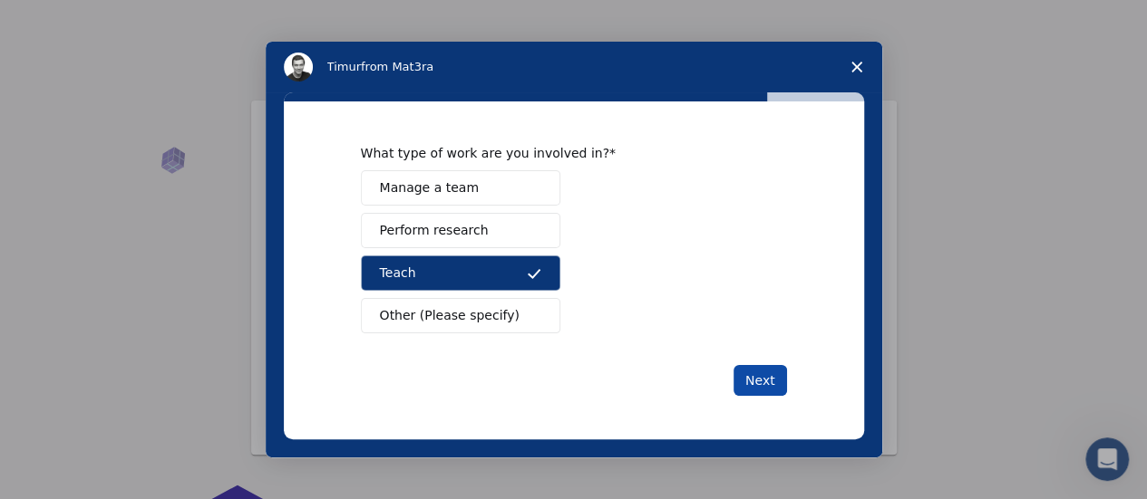
click at [755, 380] on button "Next" at bounding box center [759, 380] width 53 height 31
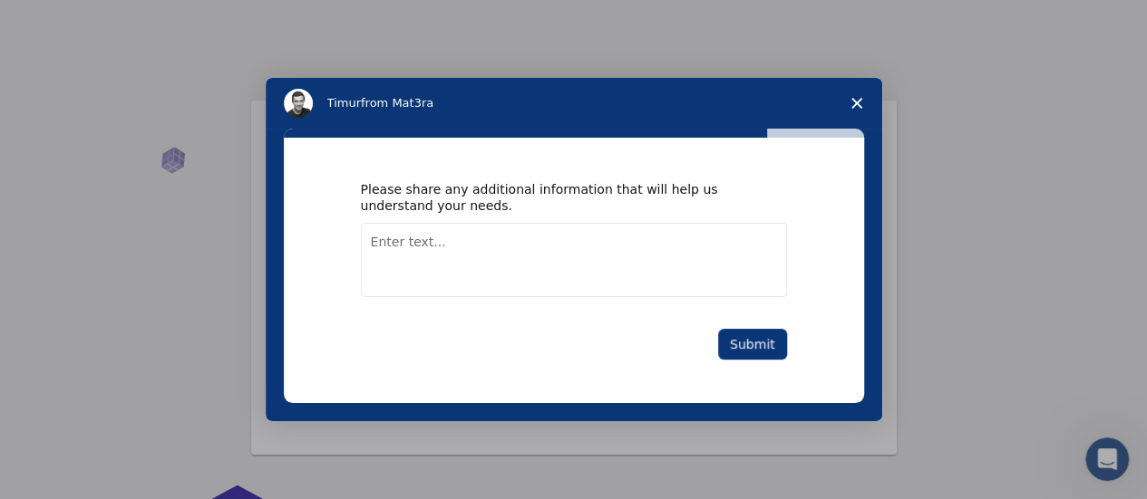
click at [649, 252] on textarea "Enter text..." at bounding box center [574, 260] width 426 height 74
click at [648, 256] on textarea "Molecular Docking at Quantum le" at bounding box center [574, 260] width 426 height 74
type textarea "Molecular Docking at Quantum level"
click at [752, 354] on button "Submit" at bounding box center [752, 344] width 69 height 31
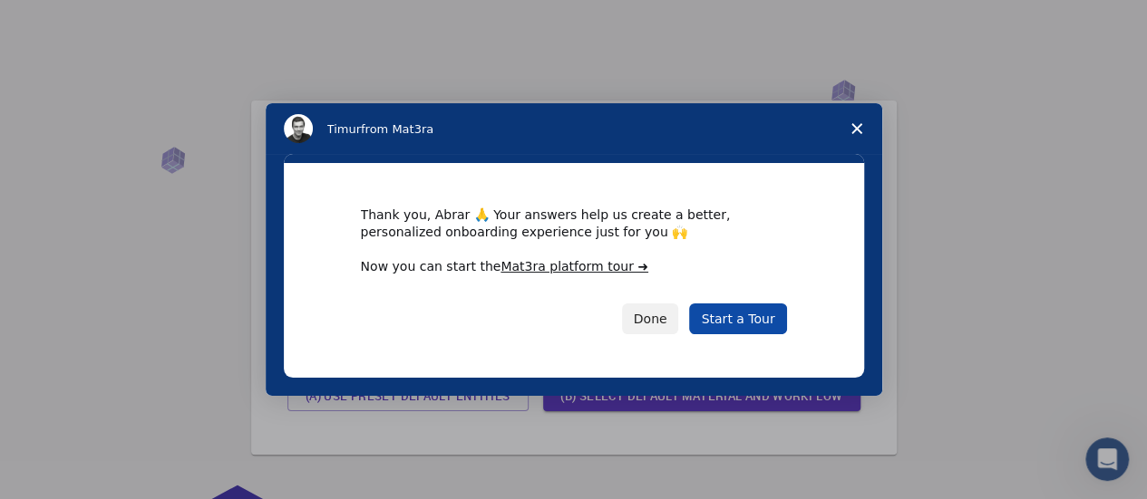
click at [752, 315] on link "Start a Tour" at bounding box center [737, 319] width 97 height 31
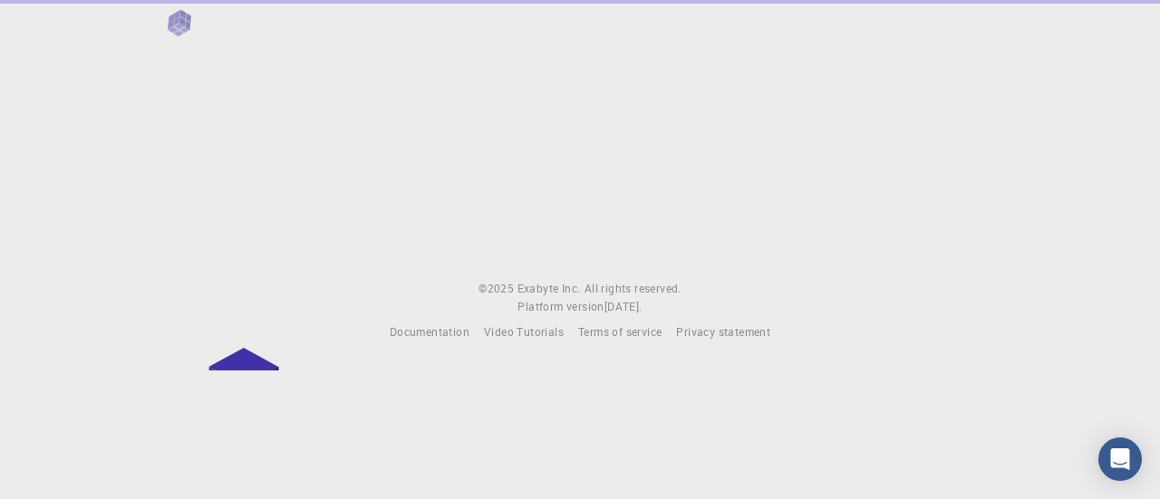
click at [330, 171] on div at bounding box center [580, 125] width 1160 height 251
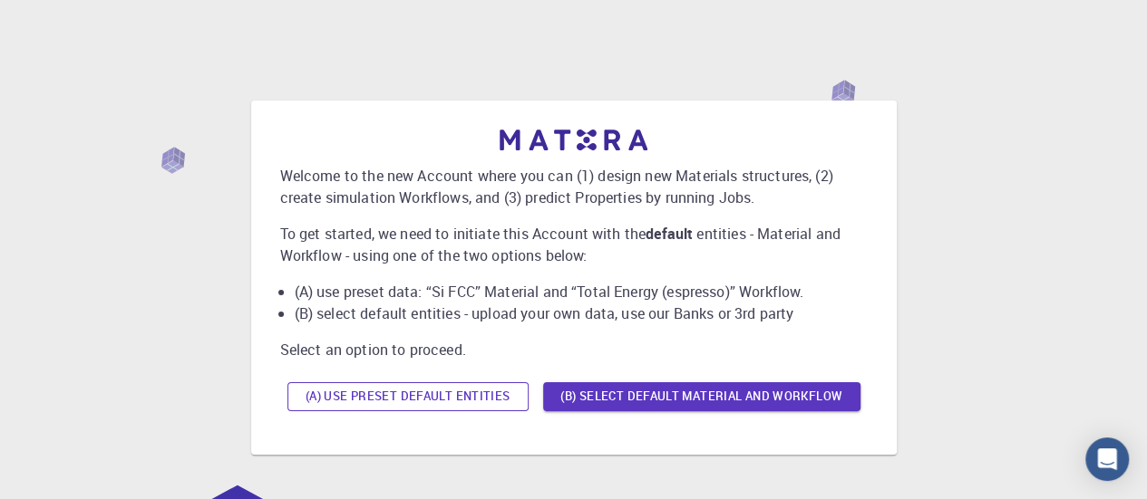
click at [450, 403] on button "(A) Use preset default entities" at bounding box center [407, 397] width 241 height 29
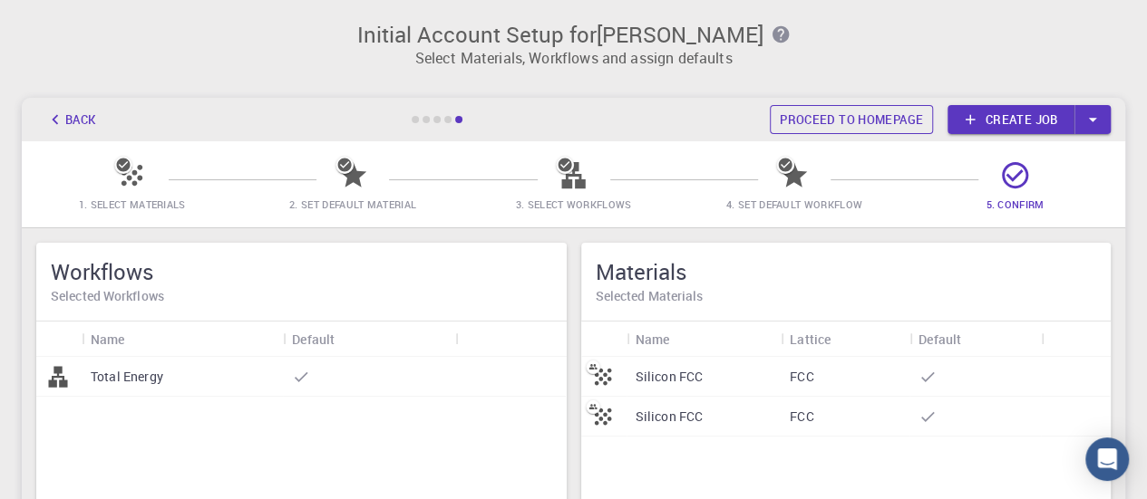
click at [896, 120] on link "Proceed to homepage" at bounding box center [851, 119] width 163 height 29
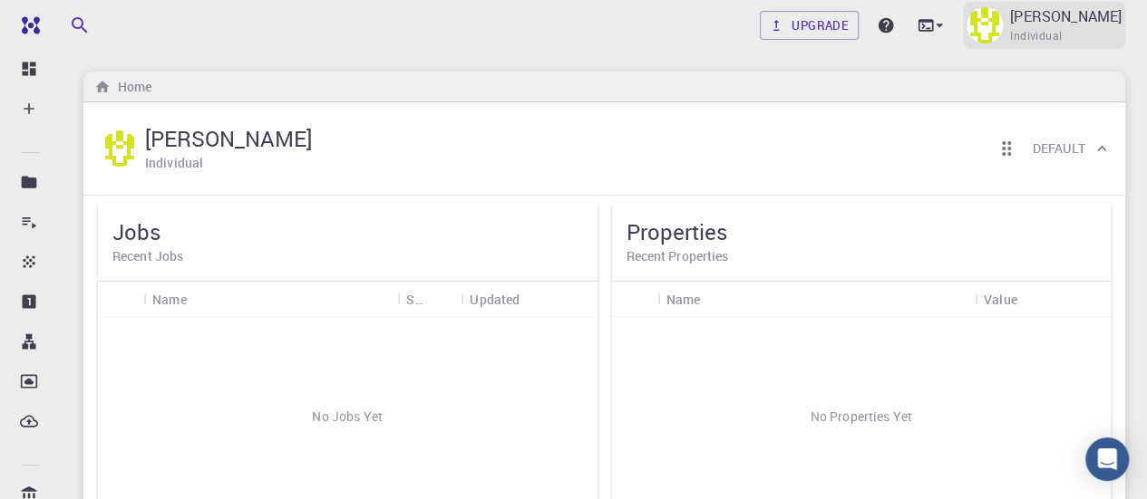
click at [1061, 15] on p "[PERSON_NAME]" at bounding box center [1065, 16] width 111 height 22
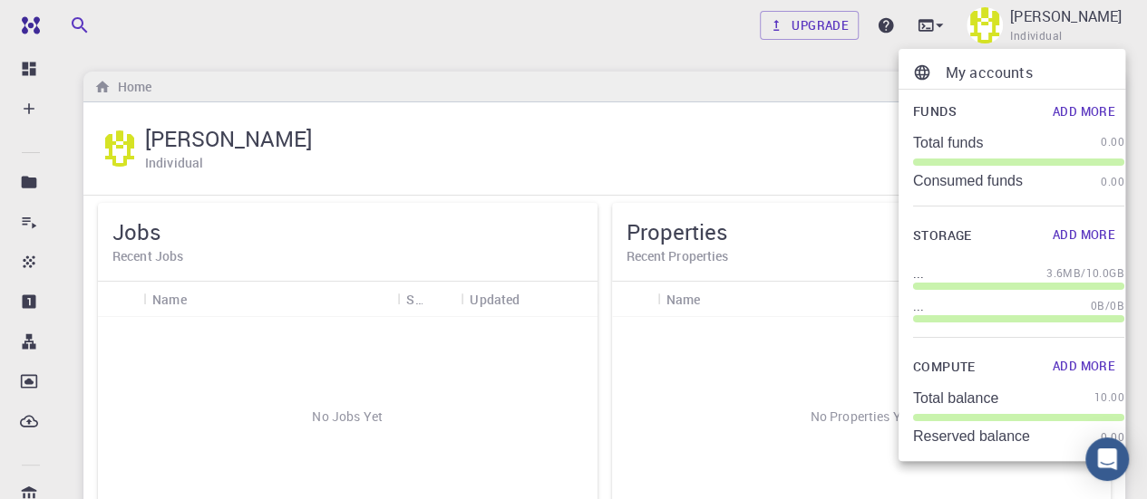
click at [673, 41] on div at bounding box center [573, 249] width 1147 height 499
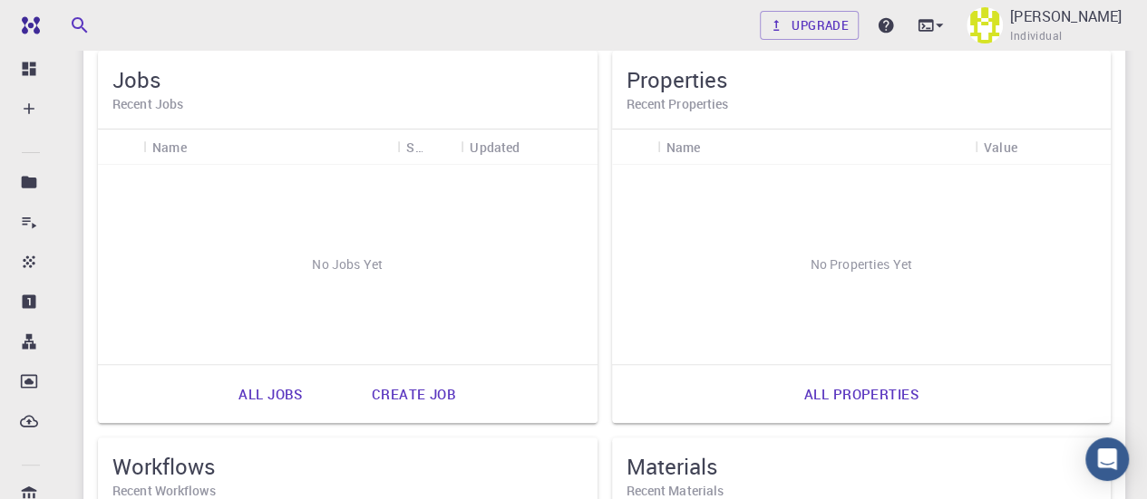
scroll to position [167, 0]
